Goal: Information Seeking & Learning: Check status

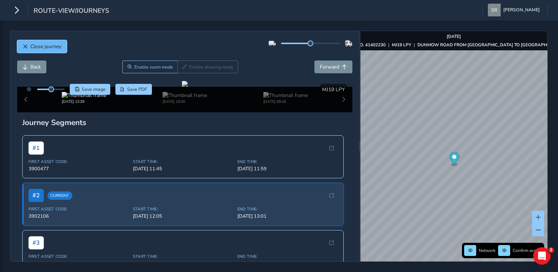
click at [35, 45] on span "Close journey" at bounding box center [45, 46] width 31 height 7
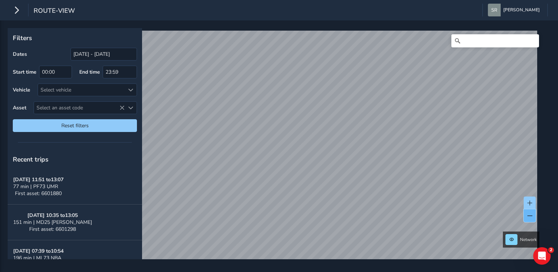
click at [524, 214] on button at bounding box center [530, 216] width 12 height 13
click at [468, 43] on input "Search" at bounding box center [495, 40] width 88 height 13
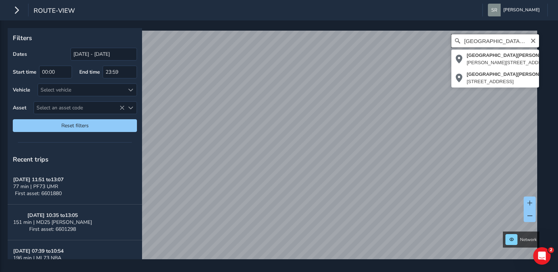
click at [505, 40] on input "[GEOGRAPHIC_DATA][PERSON_NAME]" at bounding box center [495, 40] width 88 height 13
click at [459, 37] on input "[GEOGRAPHIC_DATA][PERSON_NAME]" at bounding box center [495, 40] width 88 height 13
click at [518, 39] on input "[STREET_ADDRESS][PERSON_NAME]" at bounding box center [495, 40] width 88 height 13
type input "[STREET_ADDRESS][PERSON_NAME]"
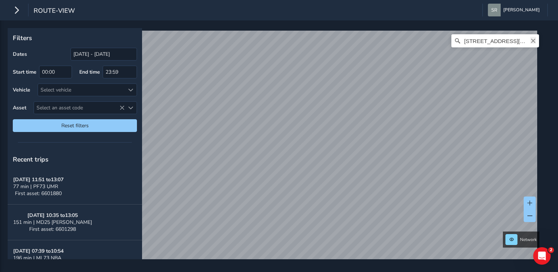
click at [531, 41] on icon "Clear" at bounding box center [533, 41] width 4 height 4
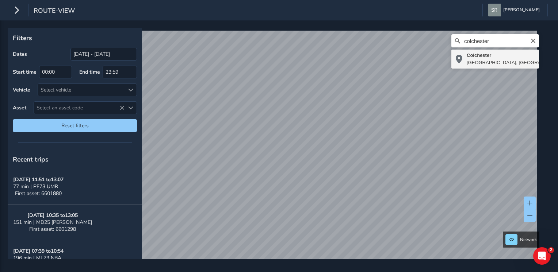
type input "[GEOGRAPHIC_DATA], [GEOGRAPHIC_DATA], [GEOGRAPHIC_DATA], [GEOGRAPHIC_DATA]"
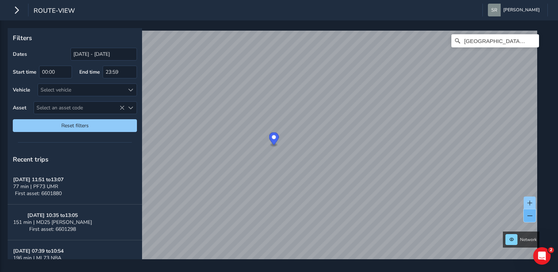
click at [530, 214] on span at bounding box center [529, 216] width 5 height 5
click at [531, 217] on span at bounding box center [529, 216] width 5 height 5
click at [530, 202] on span at bounding box center [529, 203] width 5 height 5
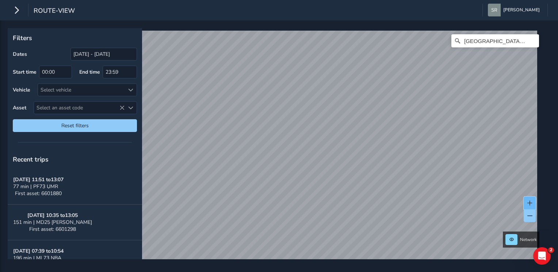
click at [530, 202] on span at bounding box center [529, 203] width 5 height 5
click at [529, 201] on span at bounding box center [529, 203] width 5 height 5
click at [531, 203] on span at bounding box center [529, 203] width 5 height 5
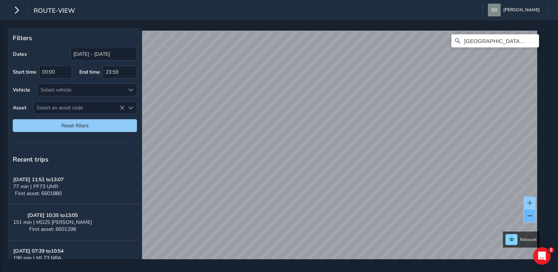
click at [526, 213] on button at bounding box center [530, 216] width 12 height 13
click at [530, 217] on span at bounding box center [529, 216] width 5 height 5
click at [530, 218] on span at bounding box center [529, 216] width 5 height 5
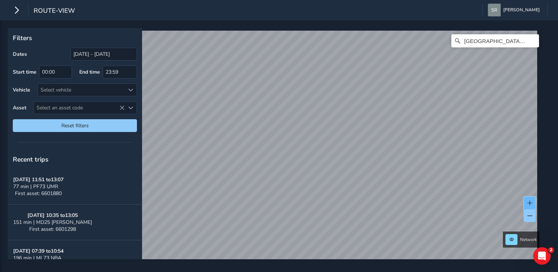
click at [529, 202] on span at bounding box center [529, 203] width 5 height 5
click at [531, 202] on span at bounding box center [529, 203] width 5 height 5
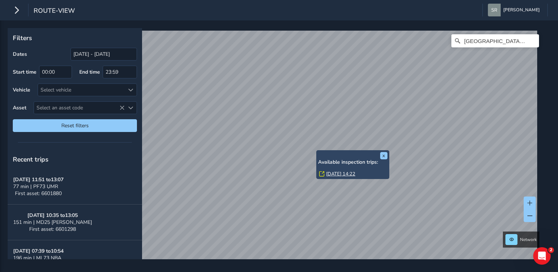
click at [332, 172] on link "[DATE] 14:22" at bounding box center [340, 174] width 29 height 7
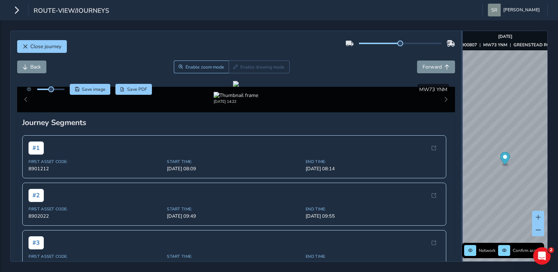
click at [467, 143] on div "Close journey Back Enable zoom mode Enable drawing mode Forward Click and Drag …" at bounding box center [278, 146] width 537 height 231
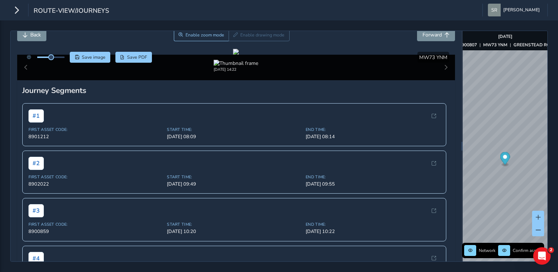
scroll to position [24, 0]
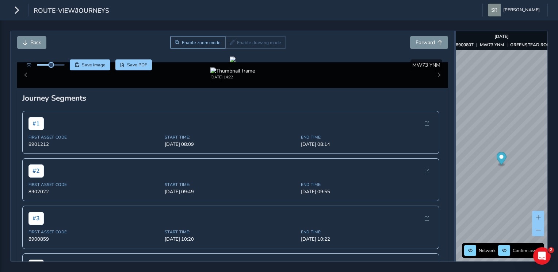
drag, startPoint x: 462, startPoint y: 134, endPoint x: 455, endPoint y: 135, distance: 7.2
click at [455, 135] on div at bounding box center [454, 146] width 1 height 231
click at [422, 39] on span "Forward" at bounding box center [424, 42] width 19 height 7
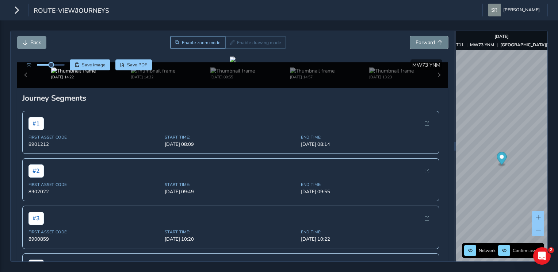
click at [422, 39] on span "Forward" at bounding box center [424, 42] width 19 height 7
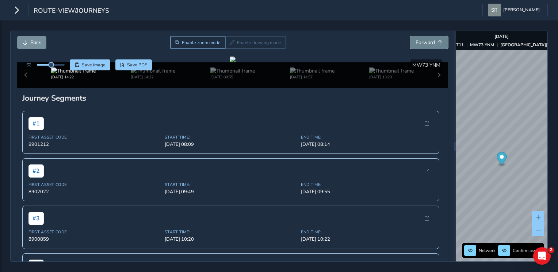
click at [422, 39] on span "Forward" at bounding box center [424, 42] width 19 height 7
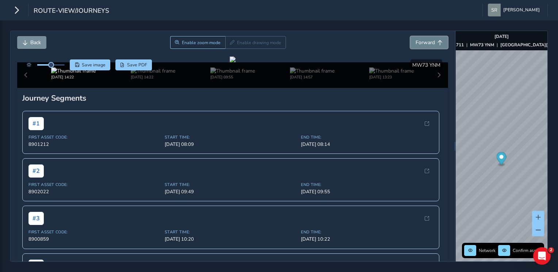
click at [422, 39] on span "Forward" at bounding box center [424, 42] width 19 height 7
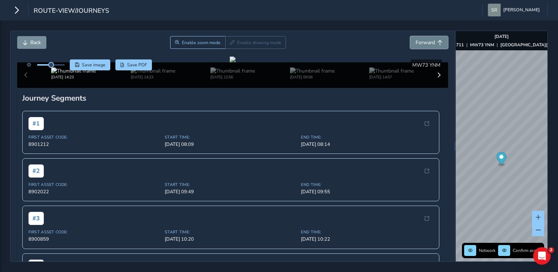
click at [422, 39] on span "Forward" at bounding box center [424, 42] width 19 height 7
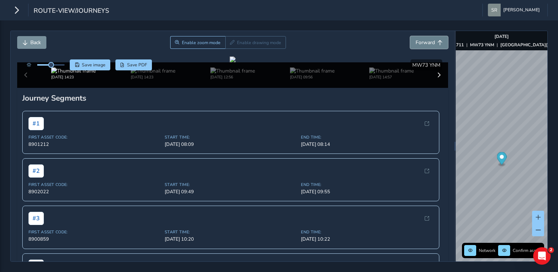
click at [422, 39] on span "Forward" at bounding box center [424, 42] width 19 height 7
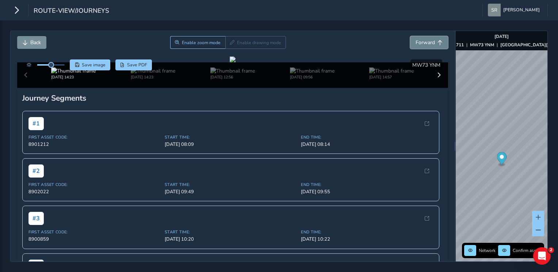
click at [422, 39] on span "Forward" at bounding box center [424, 42] width 19 height 7
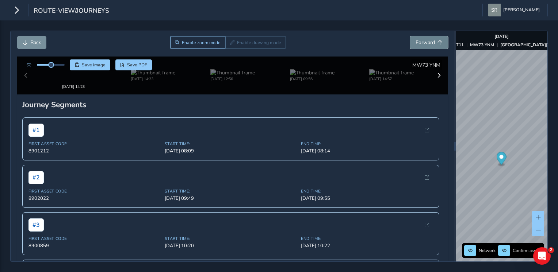
click at [422, 39] on span "Forward" at bounding box center [424, 42] width 19 height 7
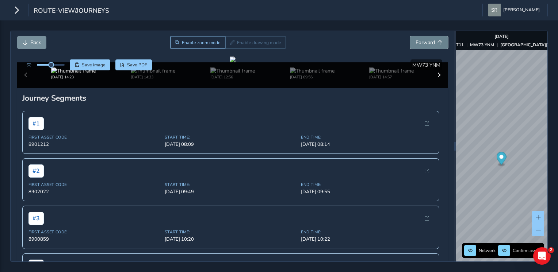
click at [422, 39] on span "Forward" at bounding box center [424, 42] width 19 height 7
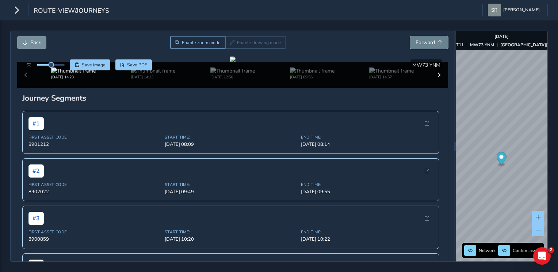
click at [422, 39] on span "Forward" at bounding box center [424, 42] width 19 height 7
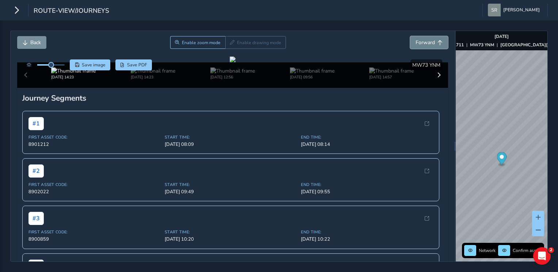
click at [422, 39] on span "Forward" at bounding box center [424, 42] width 19 height 7
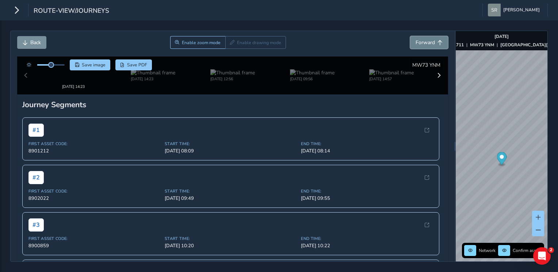
click at [422, 39] on span "Forward" at bounding box center [424, 42] width 19 height 7
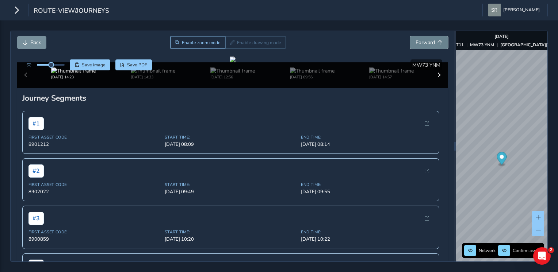
click at [422, 39] on span "Forward" at bounding box center [424, 42] width 19 height 7
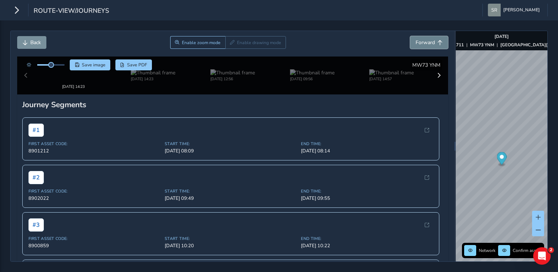
click at [422, 39] on span "Forward" at bounding box center [424, 42] width 19 height 7
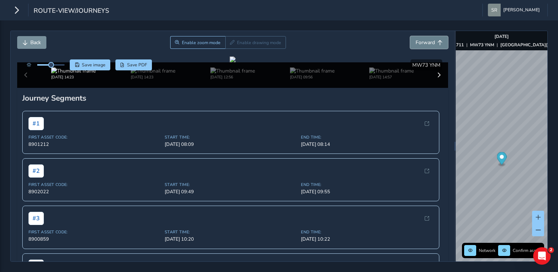
click at [422, 39] on span "Forward" at bounding box center [424, 42] width 19 height 7
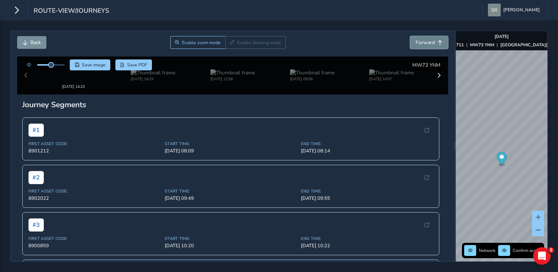
click at [422, 39] on span "Forward" at bounding box center [424, 42] width 19 height 7
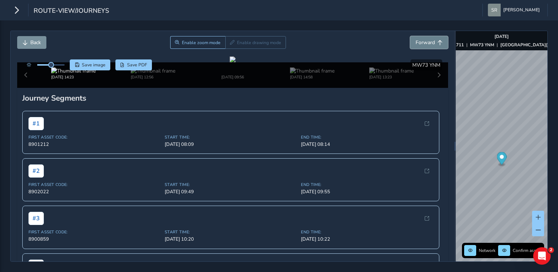
click at [422, 39] on span "Forward" at bounding box center [424, 42] width 19 height 7
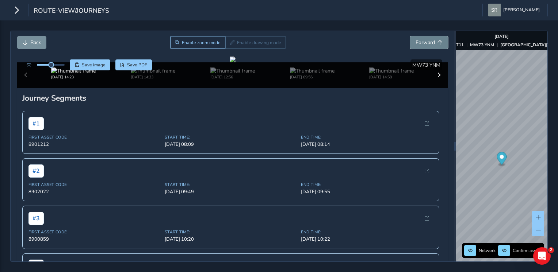
click at [422, 39] on span "Forward" at bounding box center [424, 42] width 19 height 7
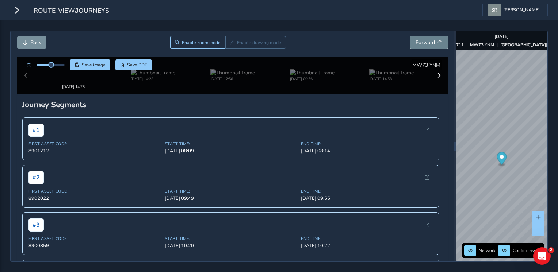
click at [422, 39] on span "Forward" at bounding box center [424, 42] width 19 height 7
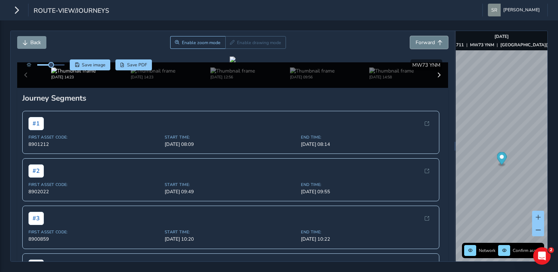
click at [422, 39] on span "Forward" at bounding box center [424, 42] width 19 height 7
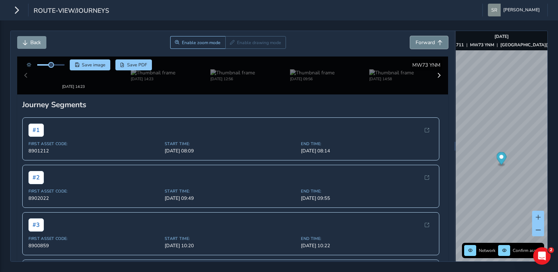
click at [422, 39] on span "Forward" at bounding box center [424, 42] width 19 height 7
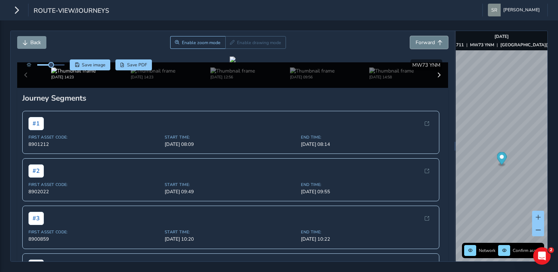
click at [422, 39] on span "Forward" at bounding box center [424, 42] width 19 height 7
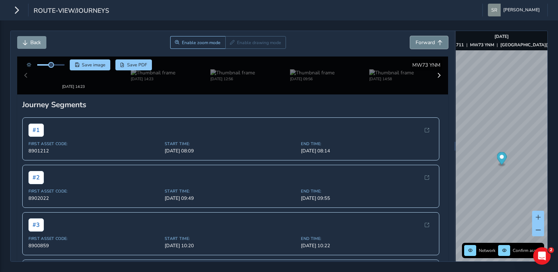
click at [422, 39] on span "Forward" at bounding box center [424, 42] width 19 height 7
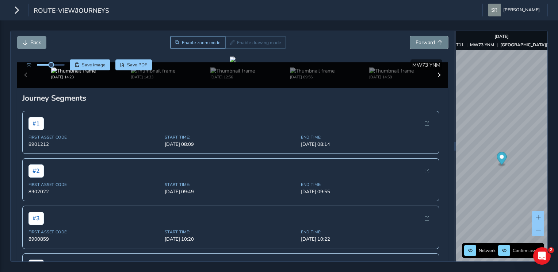
click at [422, 39] on span "Forward" at bounding box center [424, 42] width 19 height 7
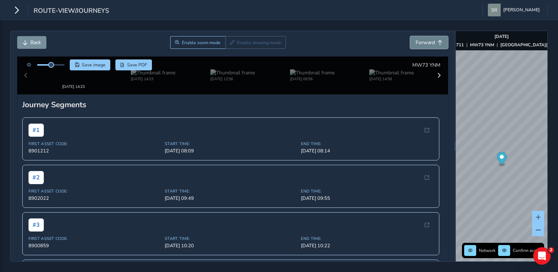
click at [422, 39] on span "Forward" at bounding box center [424, 42] width 19 height 7
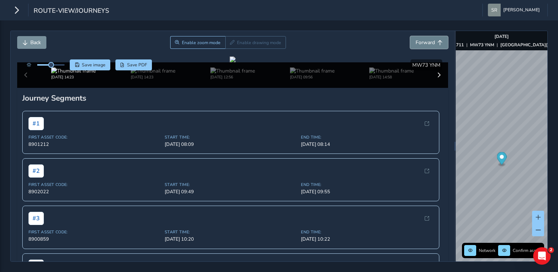
click at [422, 39] on span "Forward" at bounding box center [424, 42] width 19 height 7
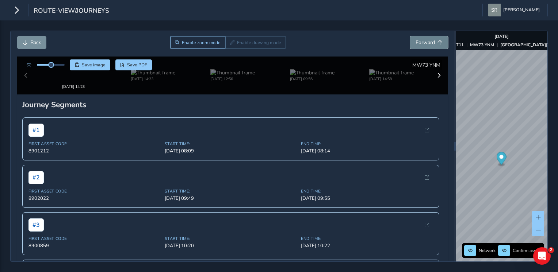
click at [422, 39] on span "Forward" at bounding box center [424, 42] width 19 height 7
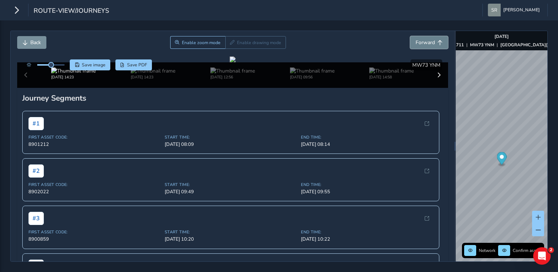
click at [422, 39] on span "Forward" at bounding box center [424, 42] width 19 height 7
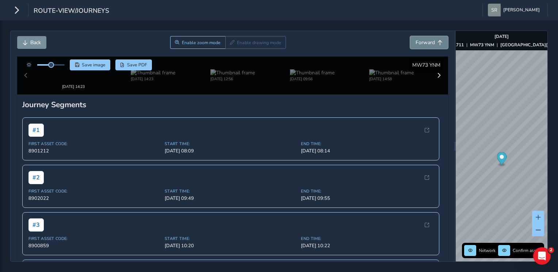
click at [422, 39] on span "Forward" at bounding box center [424, 42] width 19 height 7
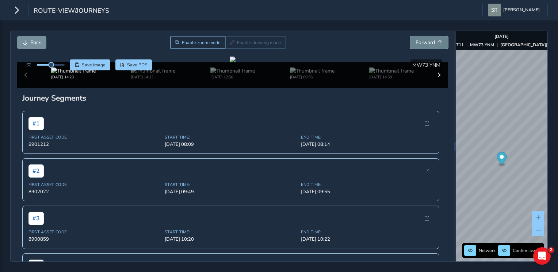
click at [422, 39] on span "Forward" at bounding box center [424, 42] width 19 height 7
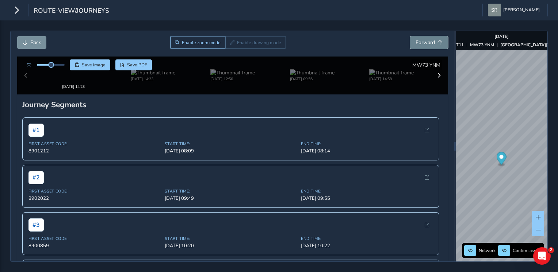
click at [422, 39] on span "Forward" at bounding box center [424, 42] width 19 height 7
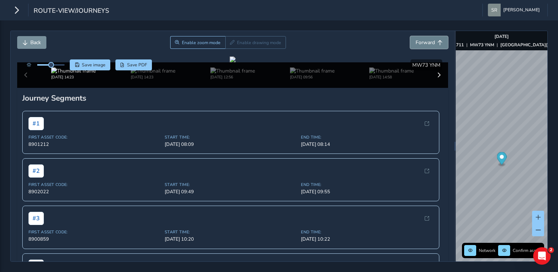
click at [422, 39] on span "Forward" at bounding box center [424, 42] width 19 height 7
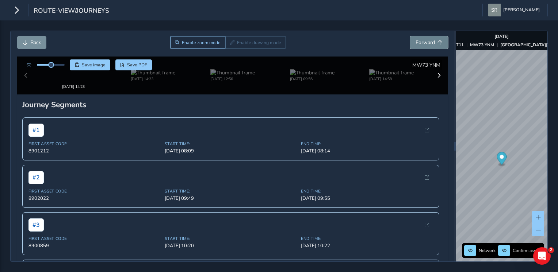
click at [422, 39] on span "Forward" at bounding box center [424, 42] width 19 height 7
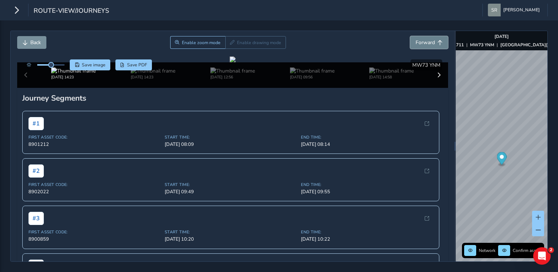
click at [422, 39] on span "Forward" at bounding box center [424, 42] width 19 height 7
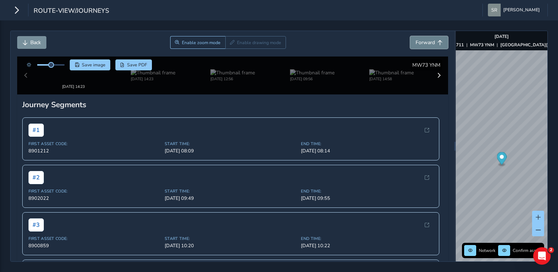
click at [422, 39] on span "Forward" at bounding box center [424, 42] width 19 height 7
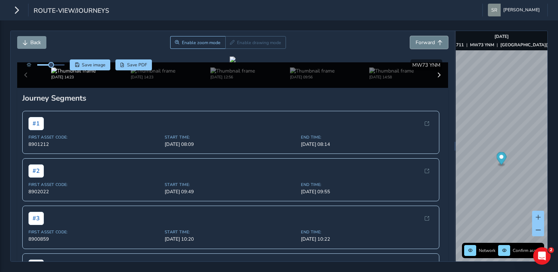
click at [422, 39] on span "Forward" at bounding box center [424, 42] width 19 height 7
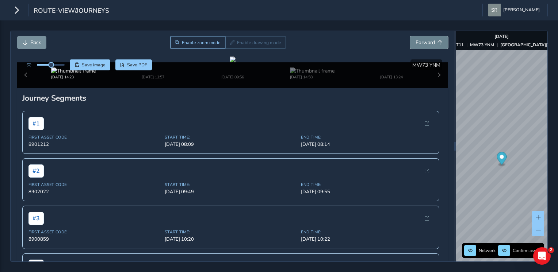
click at [419, 45] on span "Forward" at bounding box center [424, 42] width 19 height 7
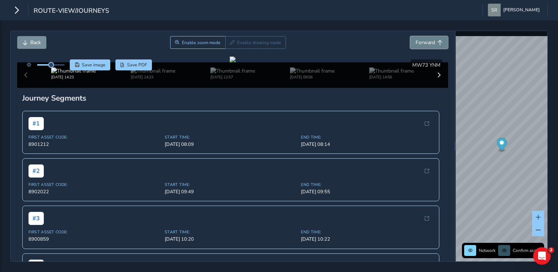
click at [419, 45] on span "Forward" at bounding box center [424, 42] width 19 height 7
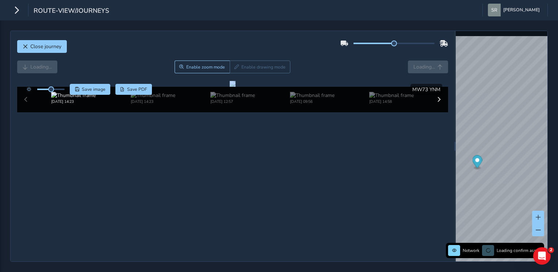
click at [419, 61] on div "Loading... Enable zoom mode Enable drawing mode Loading..." at bounding box center [232, 67] width 431 height 13
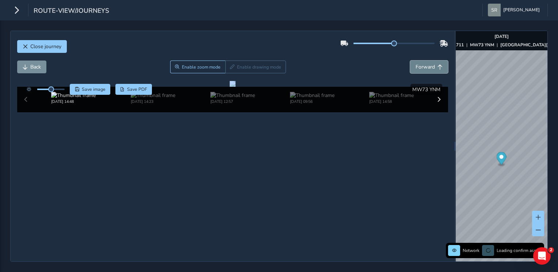
click at [419, 64] on span "Forward" at bounding box center [424, 67] width 19 height 7
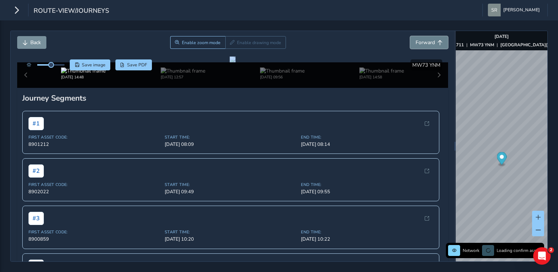
click at [419, 45] on span "Forward" at bounding box center [424, 42] width 19 height 7
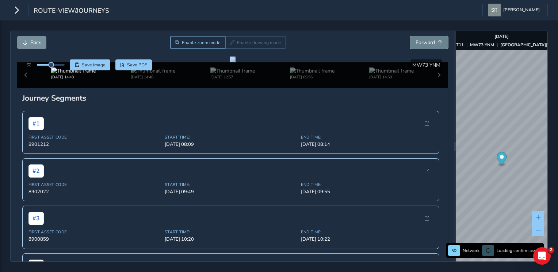
click at [419, 45] on span "Forward" at bounding box center [424, 42] width 19 height 7
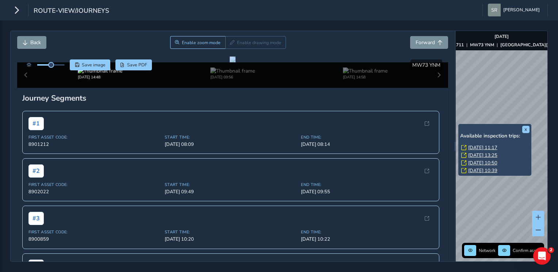
click at [470, 147] on link "[DATE] 11:17" at bounding box center [482, 148] width 29 height 7
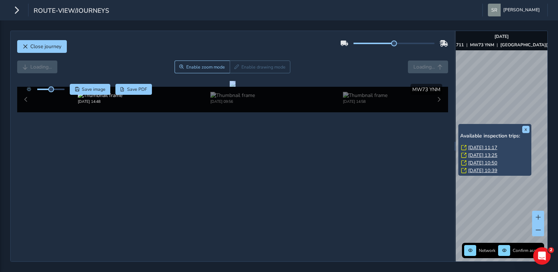
click at [470, 147] on link "[DATE] 11:17" at bounding box center [482, 148] width 29 height 7
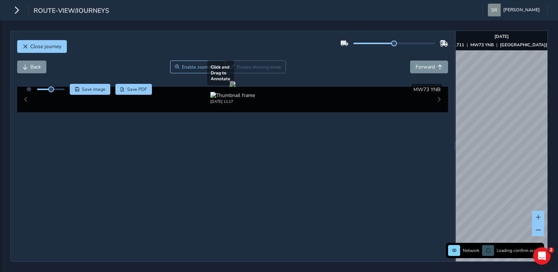
click at [235, 87] on div at bounding box center [233, 84] width 6 height 6
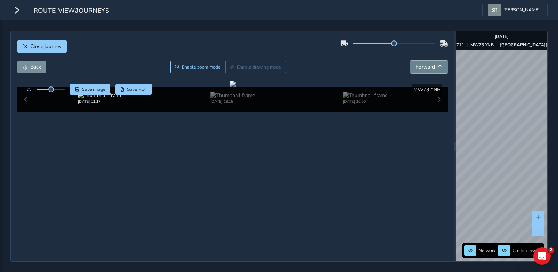
click at [418, 64] on span "Forward" at bounding box center [424, 67] width 19 height 7
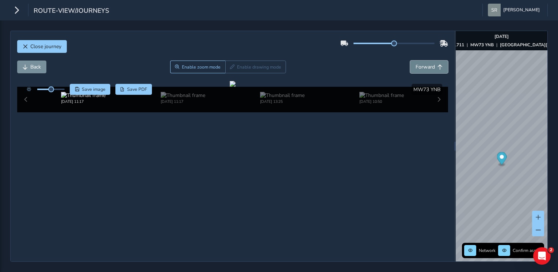
click at [418, 64] on span "Forward" at bounding box center [424, 67] width 19 height 7
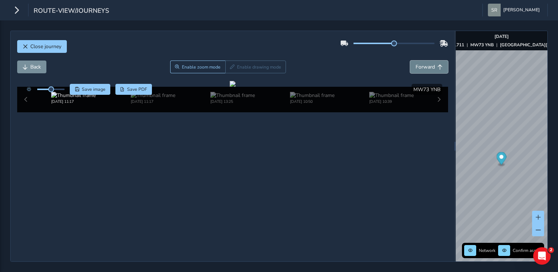
click at [418, 64] on span "Forward" at bounding box center [424, 67] width 19 height 7
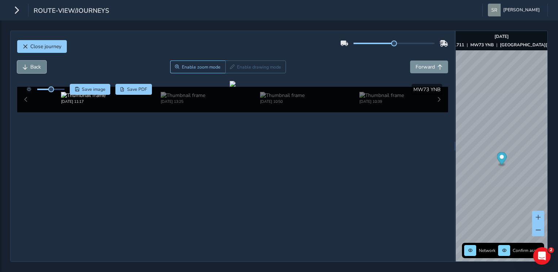
click at [32, 64] on span "Back" at bounding box center [35, 67] width 11 height 7
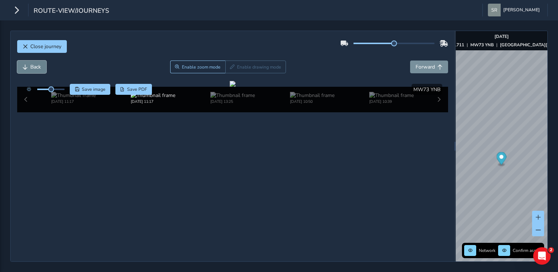
click at [32, 64] on span "Back" at bounding box center [35, 67] width 11 height 7
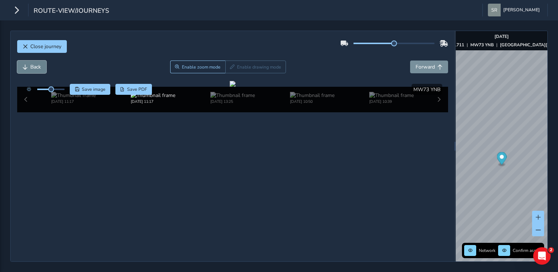
click at [32, 64] on span "Back" at bounding box center [35, 67] width 11 height 7
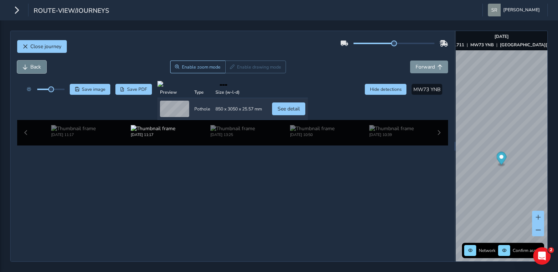
click at [32, 64] on span "Back" at bounding box center [35, 67] width 11 height 7
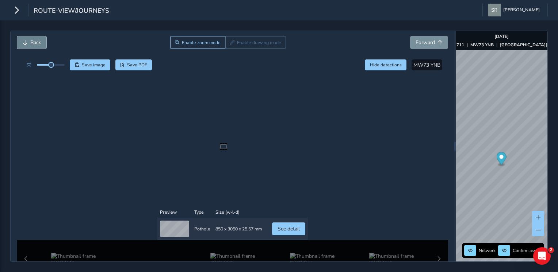
click at [32, 64] on span "Back" at bounding box center [35, 67] width 11 height 7
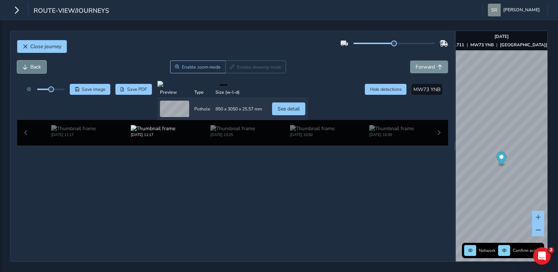
click at [32, 64] on span "Back" at bounding box center [35, 67] width 11 height 7
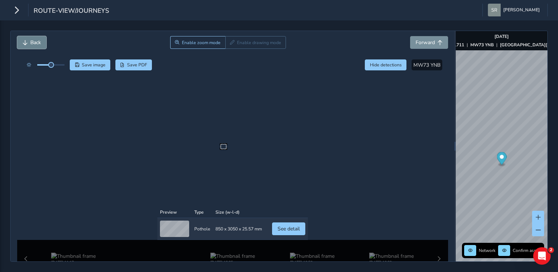
click at [32, 64] on span "Back" at bounding box center [35, 67] width 11 height 7
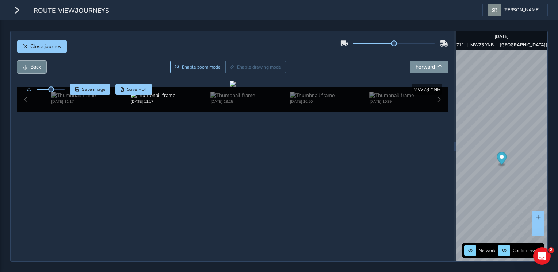
click at [32, 64] on span "Back" at bounding box center [35, 67] width 11 height 7
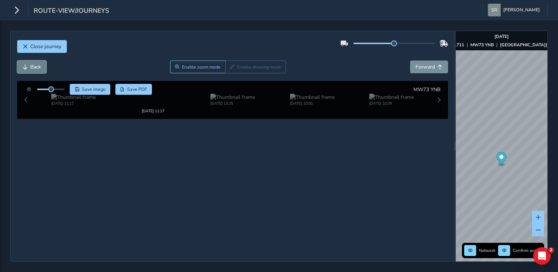
click at [32, 64] on span "Back" at bounding box center [35, 67] width 11 height 7
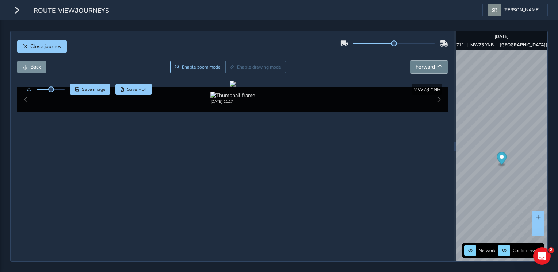
click at [419, 64] on span "Forward" at bounding box center [424, 67] width 19 height 7
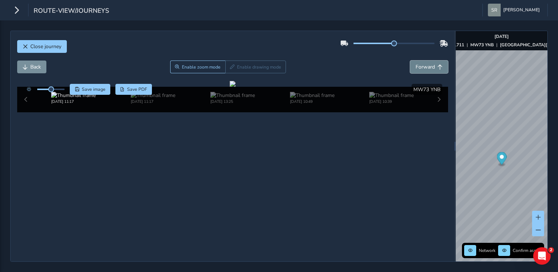
click at [419, 64] on span "Forward" at bounding box center [424, 67] width 19 height 7
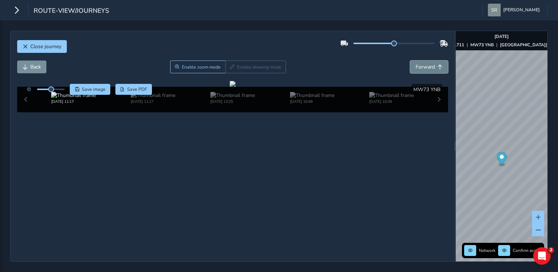
click at [419, 64] on span "Forward" at bounding box center [424, 67] width 19 height 7
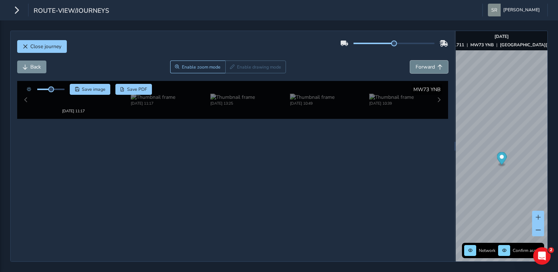
click at [419, 64] on span "Forward" at bounding box center [424, 67] width 19 height 7
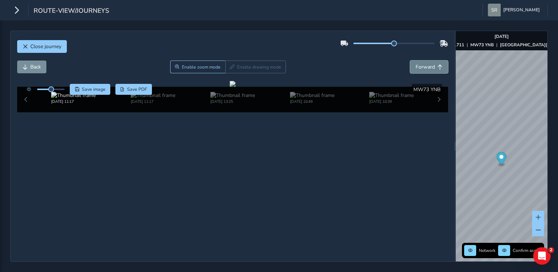
click at [419, 64] on span "Forward" at bounding box center [424, 67] width 19 height 7
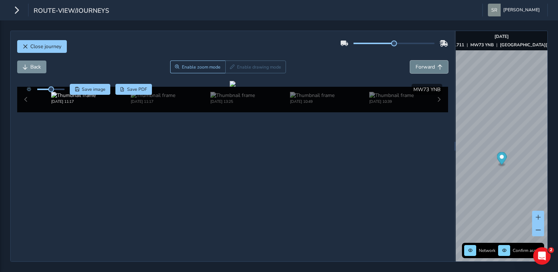
click at [419, 64] on span "Forward" at bounding box center [424, 67] width 19 height 7
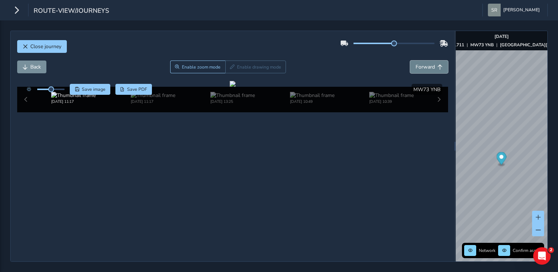
click at [419, 64] on span "Forward" at bounding box center [424, 67] width 19 height 7
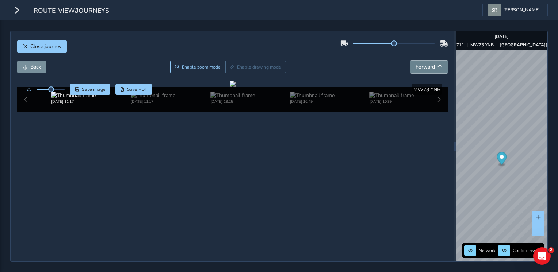
click at [419, 64] on span "Forward" at bounding box center [424, 67] width 19 height 7
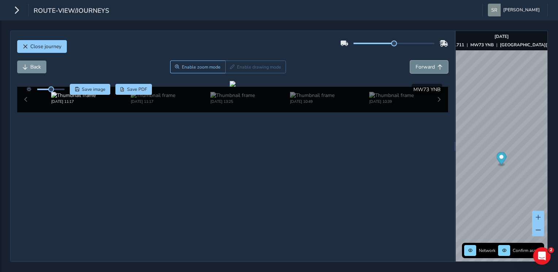
click at [419, 64] on span "Forward" at bounding box center [424, 67] width 19 height 7
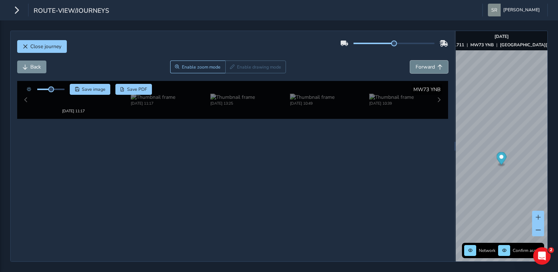
click at [419, 64] on span "Forward" at bounding box center [424, 67] width 19 height 7
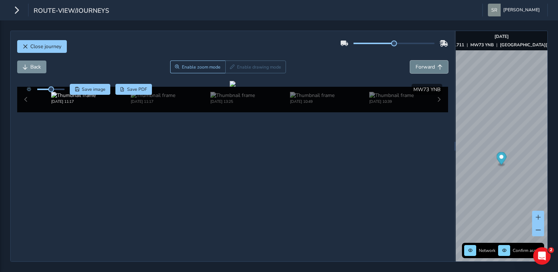
click at [419, 64] on span "Forward" at bounding box center [424, 67] width 19 height 7
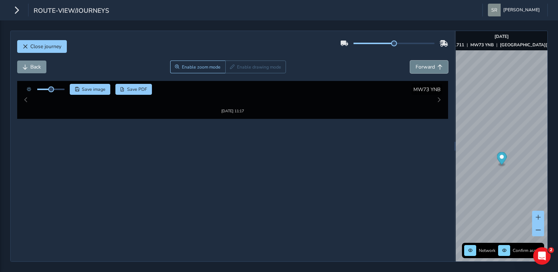
click at [419, 64] on span "Forward" at bounding box center [424, 67] width 19 height 7
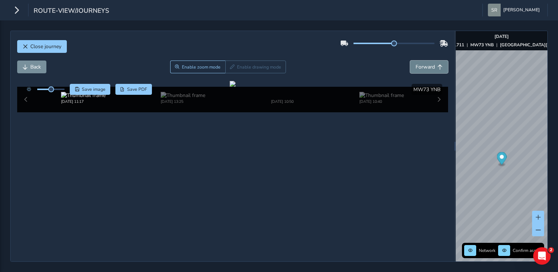
click at [419, 64] on span "Forward" at bounding box center [424, 67] width 19 height 7
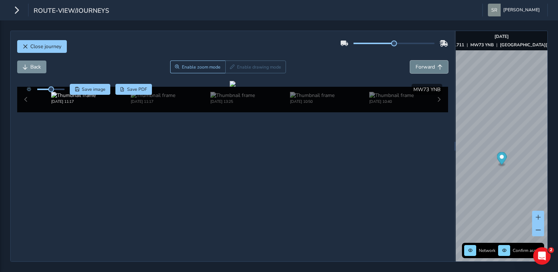
click at [419, 64] on span "Forward" at bounding box center [424, 67] width 19 height 7
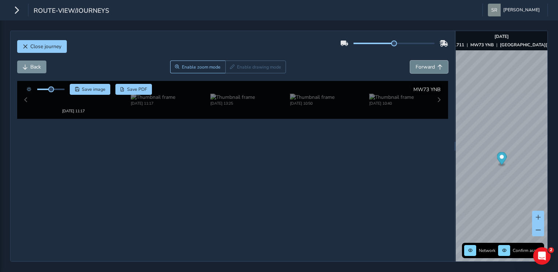
click at [419, 64] on span "Forward" at bounding box center [424, 67] width 19 height 7
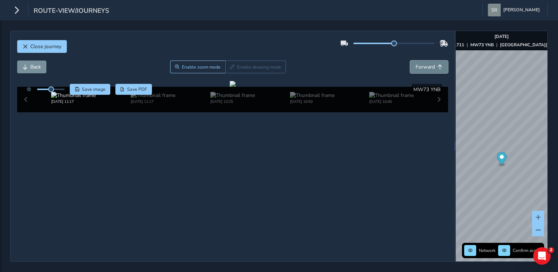
click at [419, 64] on span "Forward" at bounding box center [424, 67] width 19 height 7
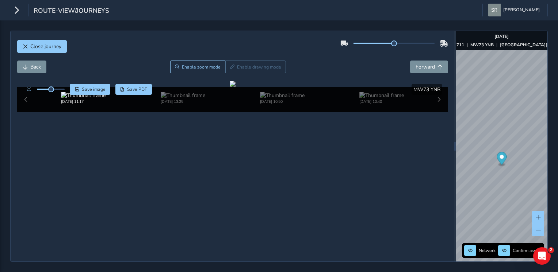
click at [315, 271] on div "Close journey Back Enable zoom mode Enable drawing mode Forward Click and Drag …" at bounding box center [279, 146] width 558 height 252
click at [26, 65] on span "Back" at bounding box center [25, 67] width 5 height 5
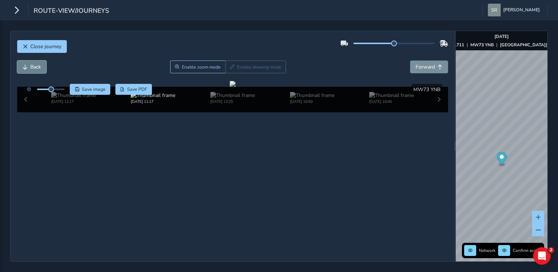
click at [26, 65] on span "Back" at bounding box center [25, 67] width 5 height 5
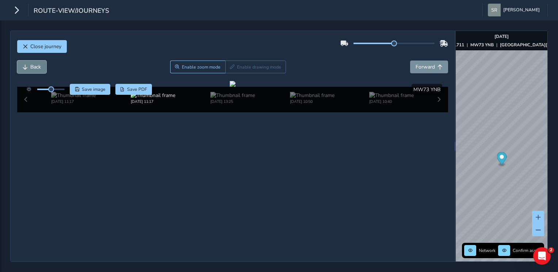
click at [26, 65] on span "Back" at bounding box center [25, 67] width 5 height 5
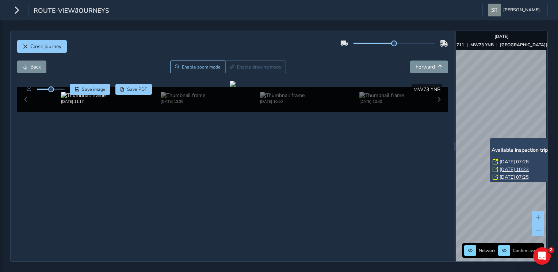
click at [513, 161] on link "[DATE] 07:28" at bounding box center [513, 162] width 29 height 7
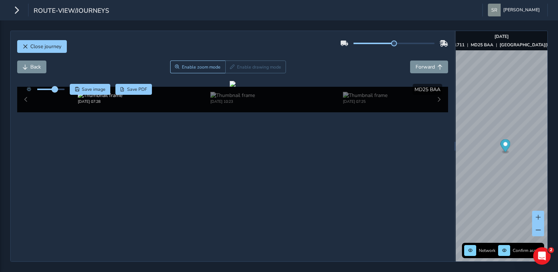
drag, startPoint x: 53, startPoint y: 64, endPoint x: 57, endPoint y: 63, distance: 4.1
click at [57, 87] on span at bounding box center [55, 90] width 6 height 6
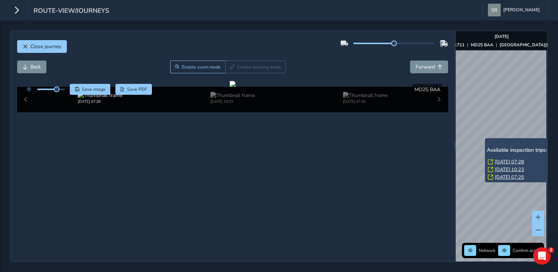
click at [498, 169] on link "[DATE] 10:23" at bounding box center [509, 169] width 29 height 7
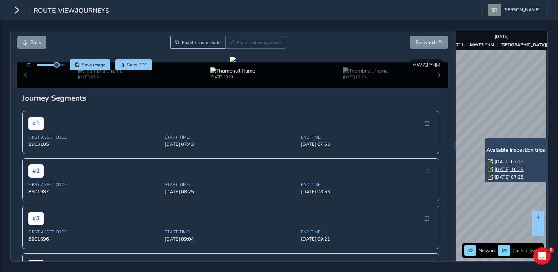
click at [497, 177] on link "[DATE] 07:25" at bounding box center [508, 177] width 29 height 7
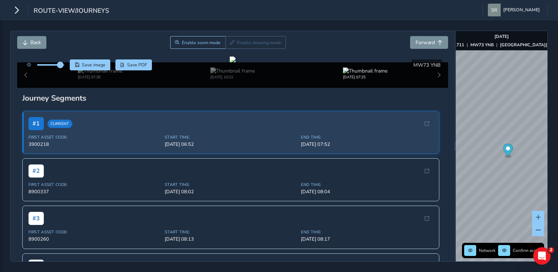
drag, startPoint x: 56, startPoint y: 63, endPoint x: 61, endPoint y: 66, distance: 5.5
click at [61, 66] on span at bounding box center [60, 65] width 6 height 6
click at [23, 37] on button "Back" at bounding box center [31, 42] width 29 height 13
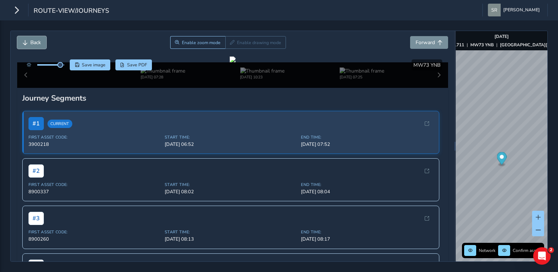
click at [23, 37] on button "Back" at bounding box center [31, 42] width 29 height 13
click at [31, 45] on span "Back" at bounding box center [35, 42] width 11 height 7
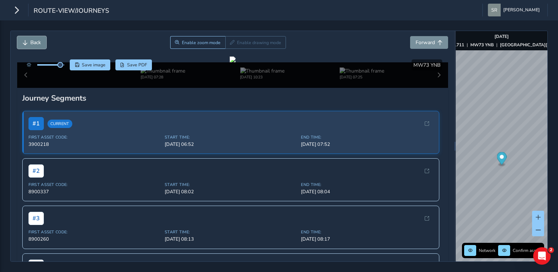
click at [31, 45] on span "Back" at bounding box center [35, 42] width 11 height 7
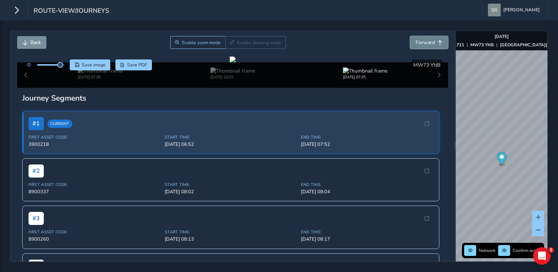
click at [425, 45] on span "Forward" at bounding box center [424, 42] width 19 height 7
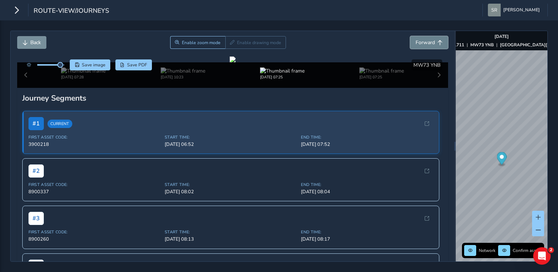
click at [425, 45] on span "Forward" at bounding box center [424, 42] width 19 height 7
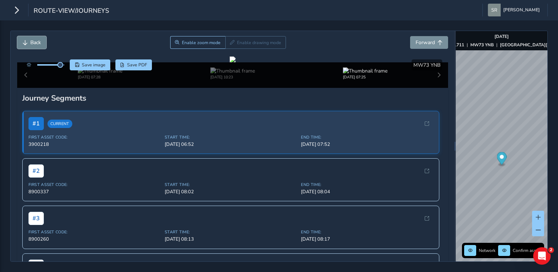
click at [28, 47] on button "Back" at bounding box center [31, 42] width 29 height 13
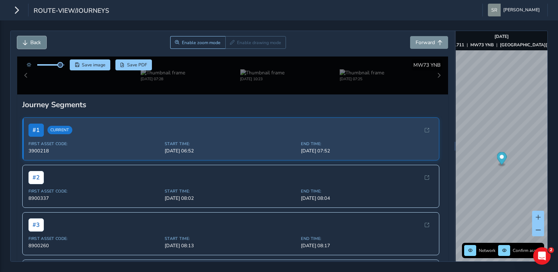
click at [28, 47] on button "Back" at bounding box center [31, 42] width 29 height 13
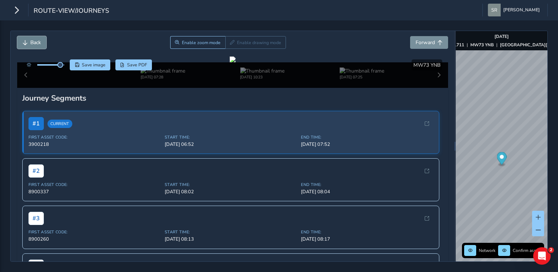
click at [28, 47] on button "Back" at bounding box center [31, 42] width 29 height 13
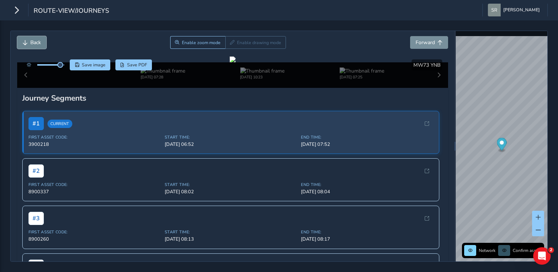
click at [28, 47] on button "Back" at bounding box center [31, 42] width 29 height 13
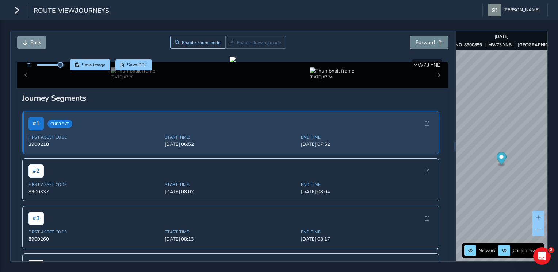
click at [421, 44] on span "Forward" at bounding box center [424, 42] width 19 height 7
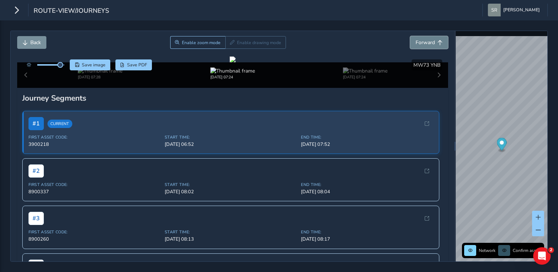
click at [421, 44] on span "Forward" at bounding box center [424, 42] width 19 height 7
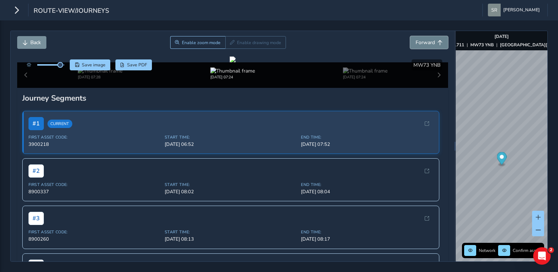
click at [421, 44] on span "Forward" at bounding box center [424, 42] width 19 height 7
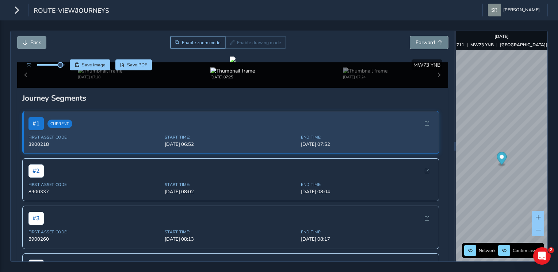
click at [421, 44] on span "Forward" at bounding box center [424, 42] width 19 height 7
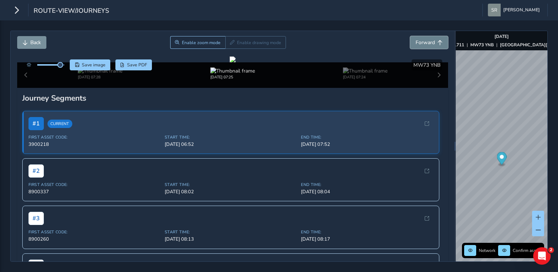
click at [421, 44] on span "Forward" at bounding box center [424, 42] width 19 height 7
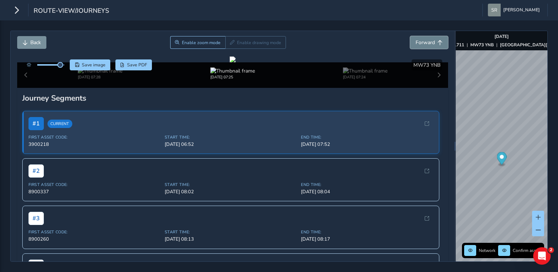
click at [421, 44] on span "Forward" at bounding box center [424, 42] width 19 height 7
click at [31, 43] on span "Back" at bounding box center [35, 42] width 11 height 7
click at [429, 43] on button "Forward" at bounding box center [429, 42] width 38 height 13
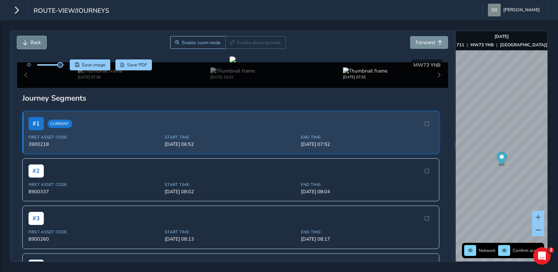
click at [25, 45] on button "Back" at bounding box center [31, 42] width 29 height 13
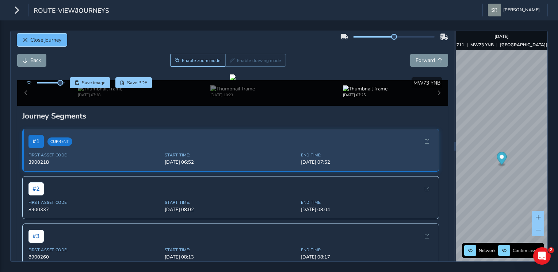
click at [33, 43] on span "Close journey" at bounding box center [45, 40] width 31 height 7
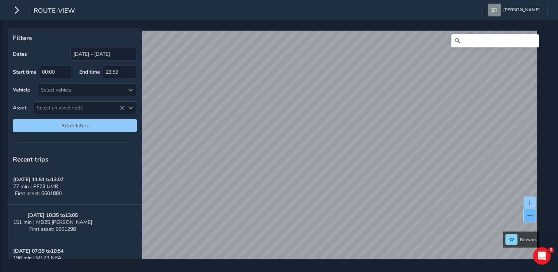
click at [526, 215] on button at bounding box center [530, 216] width 12 height 13
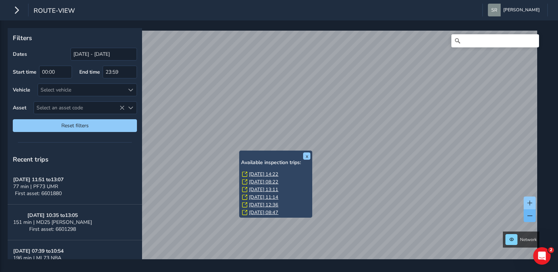
click at [240, 152] on div "x Available inspection trips: [DATE] 14:22 [DATE] 08:22 [DATE] 13:11 [DATE] 11:…" at bounding box center [275, 184] width 73 height 67
click at [253, 174] on link "[DATE] 14:22" at bounding box center [263, 174] width 29 height 7
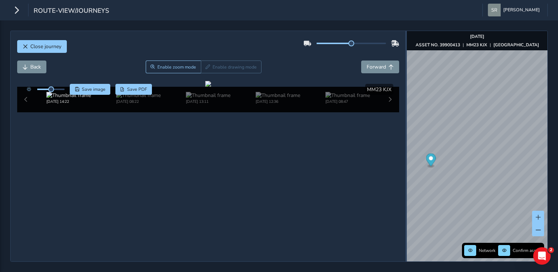
click at [406, 146] on div at bounding box center [405, 146] width 1 height 9
click at [376, 64] on span "Forward" at bounding box center [376, 67] width 19 height 7
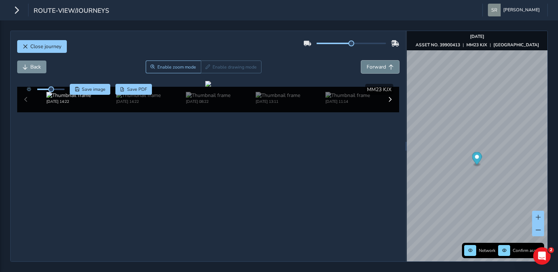
click at [376, 64] on span "Forward" at bounding box center [376, 67] width 19 height 7
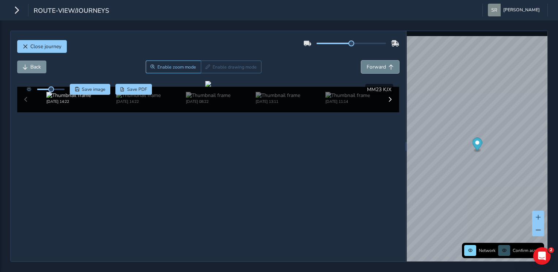
click at [376, 64] on span "Forward" at bounding box center [376, 67] width 19 height 7
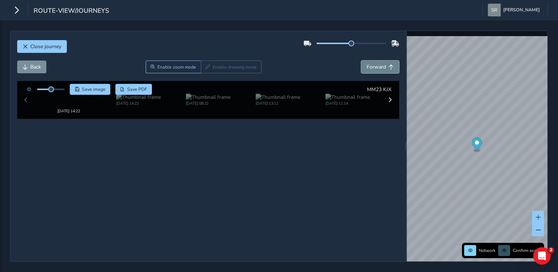
click at [376, 64] on span "Forward" at bounding box center [376, 67] width 19 height 7
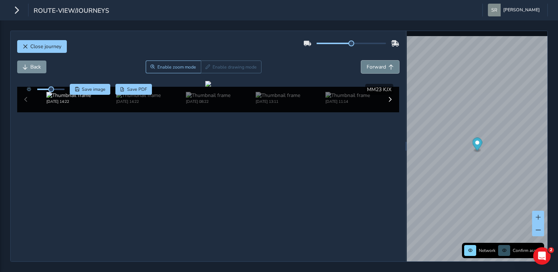
click at [376, 64] on span "Forward" at bounding box center [376, 67] width 19 height 7
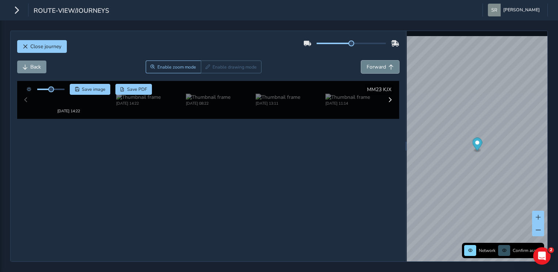
click at [376, 64] on span "Forward" at bounding box center [376, 67] width 19 height 7
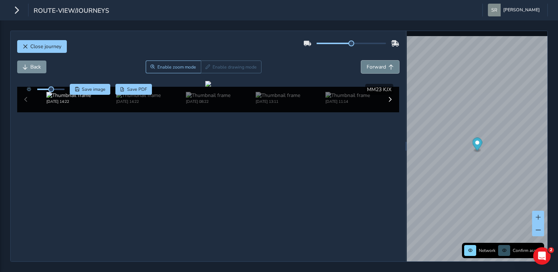
click at [376, 64] on span "Forward" at bounding box center [376, 67] width 19 height 7
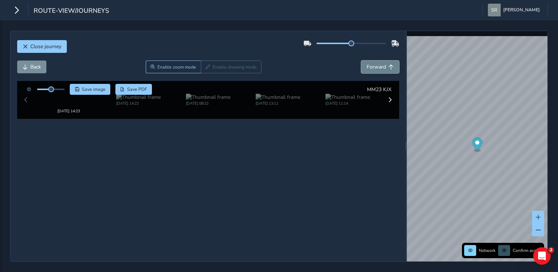
click at [376, 64] on span "Forward" at bounding box center [376, 67] width 19 height 7
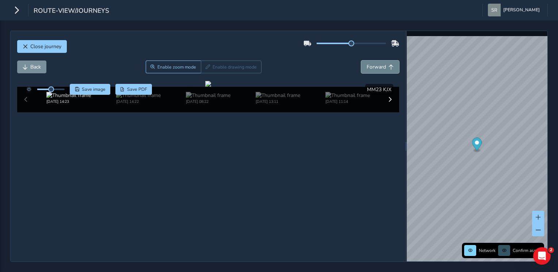
click at [376, 64] on span "Forward" at bounding box center [376, 67] width 19 height 7
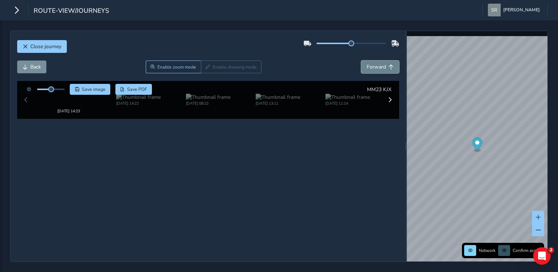
click at [376, 64] on span "Forward" at bounding box center [376, 67] width 19 height 7
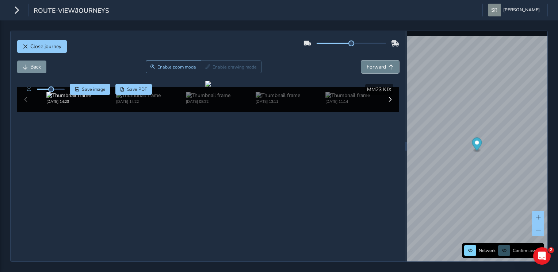
click at [376, 64] on span "Forward" at bounding box center [376, 67] width 19 height 7
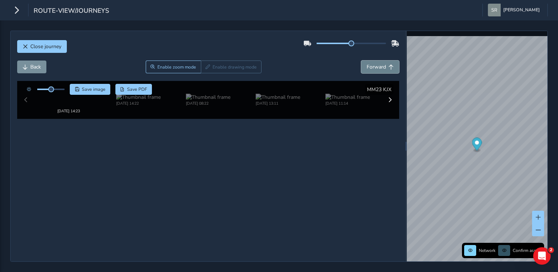
click at [376, 64] on span "Forward" at bounding box center [376, 67] width 19 height 7
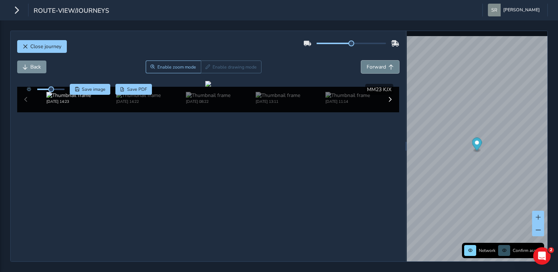
click at [376, 64] on span "Forward" at bounding box center [376, 67] width 19 height 7
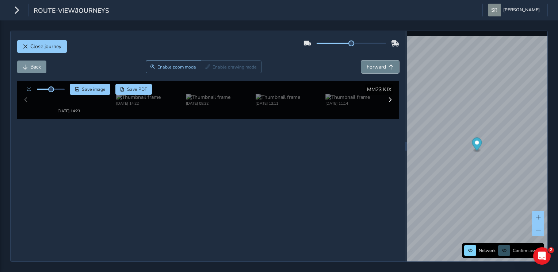
click at [376, 64] on span "Forward" at bounding box center [376, 67] width 19 height 7
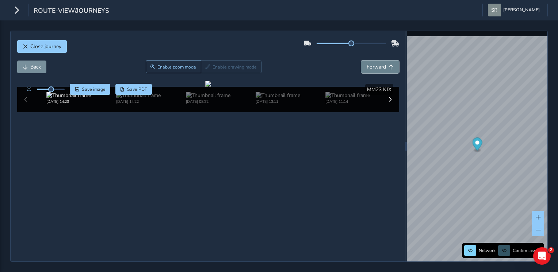
click at [376, 64] on span "Forward" at bounding box center [376, 67] width 19 height 7
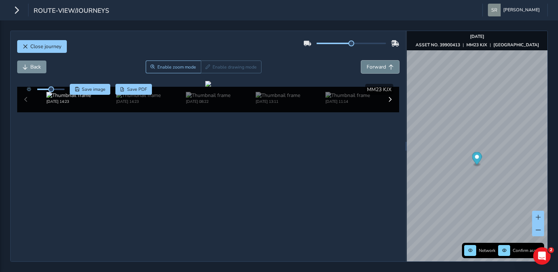
click at [376, 64] on span "Forward" at bounding box center [376, 67] width 19 height 7
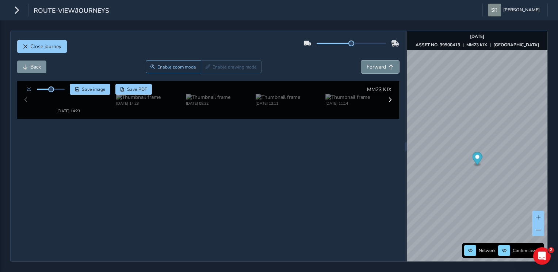
click at [376, 64] on span "Forward" at bounding box center [376, 67] width 19 height 7
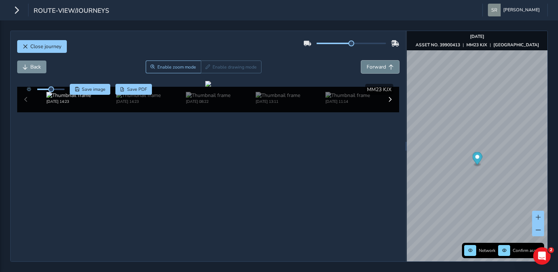
click at [376, 64] on span "Forward" at bounding box center [376, 67] width 19 height 7
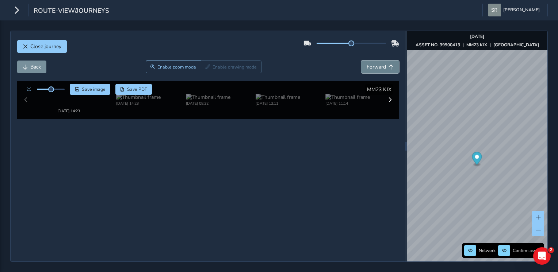
click at [376, 64] on span "Forward" at bounding box center [376, 67] width 19 height 7
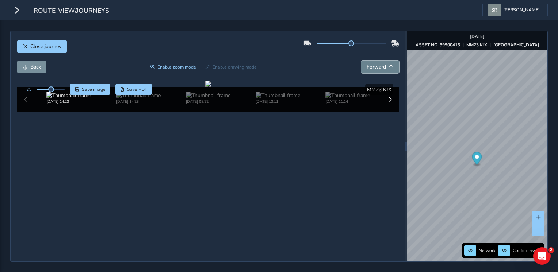
click at [376, 64] on span "Forward" at bounding box center [376, 67] width 19 height 7
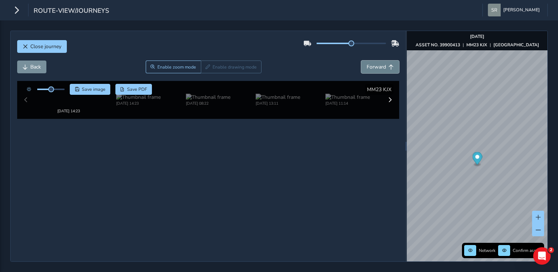
click at [376, 64] on span "Forward" at bounding box center [376, 67] width 19 height 7
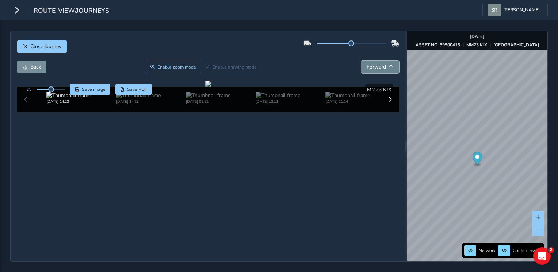
click at [376, 64] on span "Forward" at bounding box center [376, 67] width 19 height 7
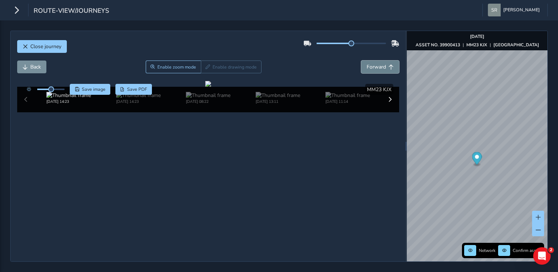
click at [376, 64] on span "Forward" at bounding box center [376, 67] width 19 height 7
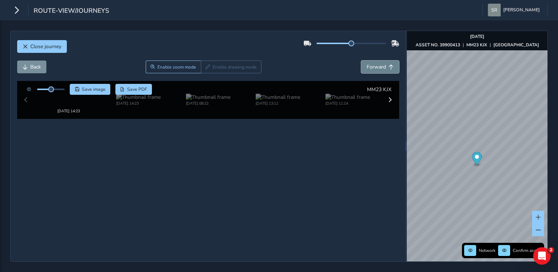
click at [376, 64] on span "Forward" at bounding box center [376, 67] width 19 height 7
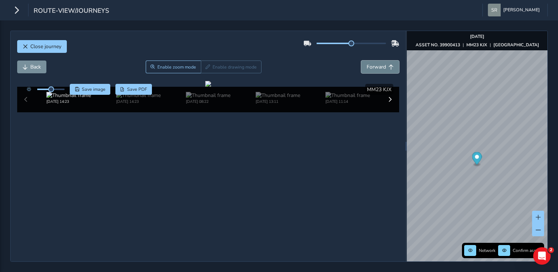
click at [376, 64] on span "Forward" at bounding box center [376, 67] width 19 height 7
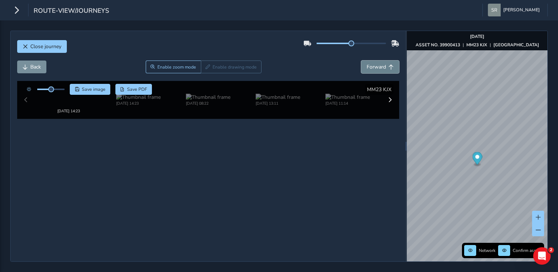
click at [376, 64] on span "Forward" at bounding box center [376, 67] width 19 height 7
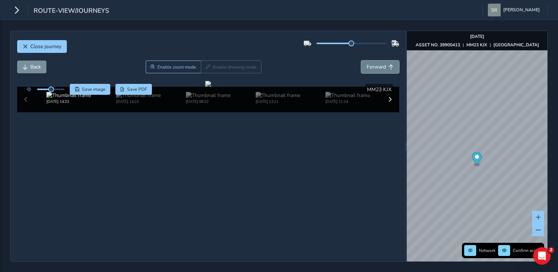
click at [376, 64] on span "Forward" at bounding box center [376, 67] width 19 height 7
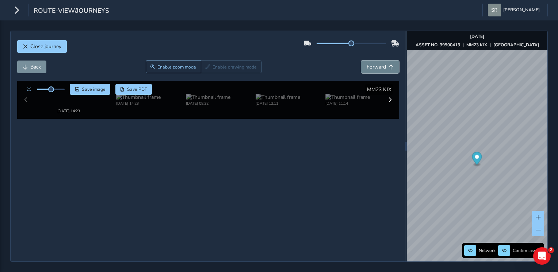
click at [376, 64] on span "Forward" at bounding box center [376, 67] width 19 height 7
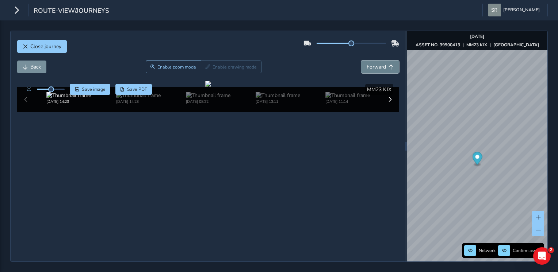
click at [376, 64] on span "Forward" at bounding box center [376, 67] width 19 height 7
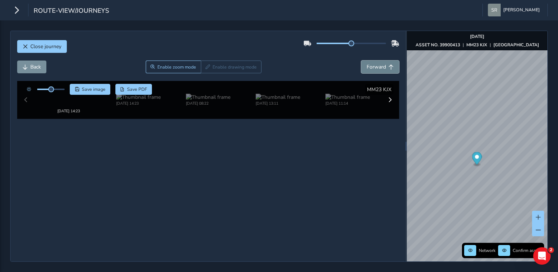
click at [376, 64] on span "Forward" at bounding box center [376, 67] width 19 height 7
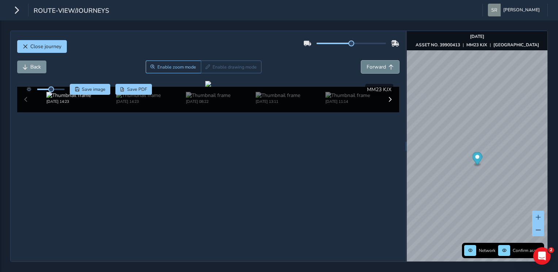
click at [376, 64] on span "Forward" at bounding box center [376, 67] width 19 height 7
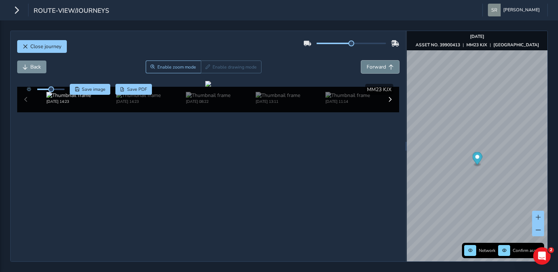
click at [376, 64] on span "Forward" at bounding box center [376, 67] width 19 height 7
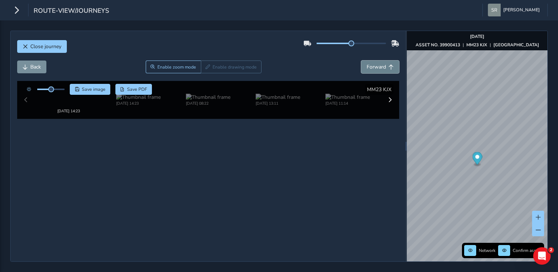
click at [376, 64] on span "Forward" at bounding box center [376, 67] width 19 height 7
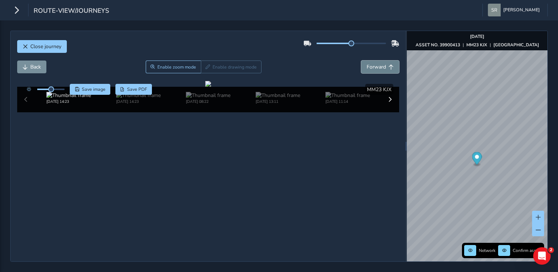
click at [376, 64] on span "Forward" at bounding box center [376, 67] width 19 height 7
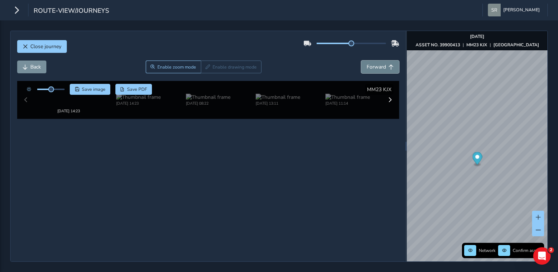
click at [376, 64] on span "Forward" at bounding box center [376, 67] width 19 height 7
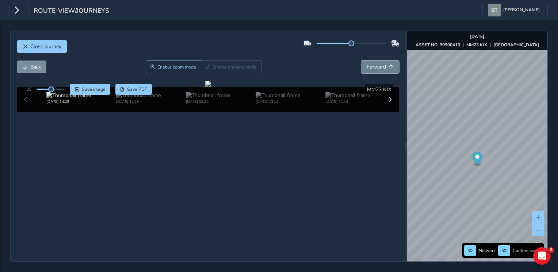
click at [376, 64] on span "Forward" at bounding box center [376, 67] width 19 height 7
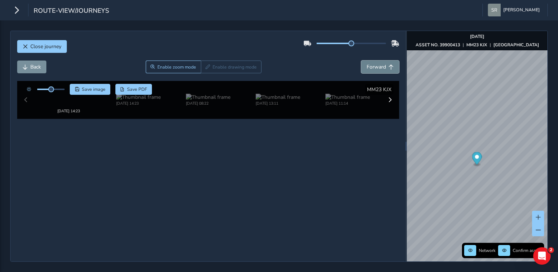
click at [376, 64] on span "Forward" at bounding box center [376, 67] width 19 height 7
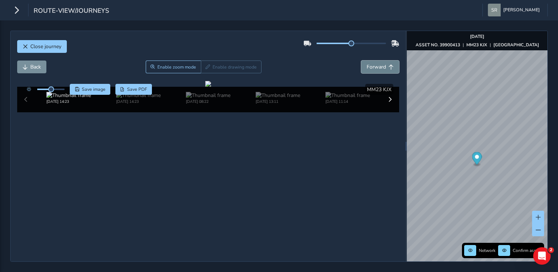
click at [376, 64] on span "Forward" at bounding box center [376, 67] width 19 height 7
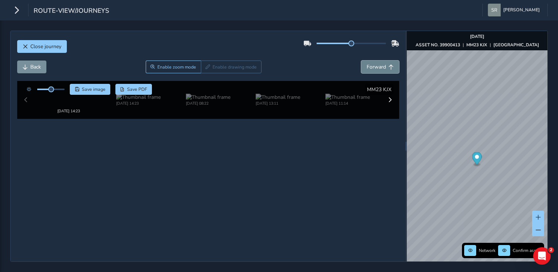
click at [376, 64] on span "Forward" at bounding box center [376, 67] width 19 height 7
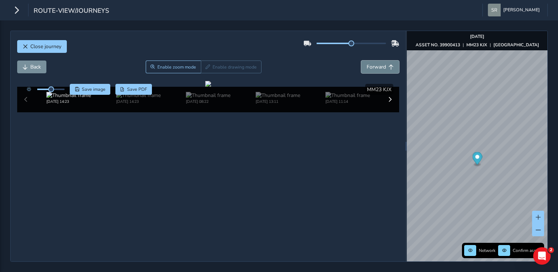
click at [376, 64] on span "Forward" at bounding box center [376, 67] width 19 height 7
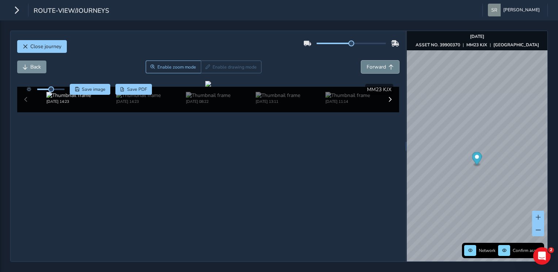
click at [376, 64] on span "Forward" at bounding box center [376, 67] width 19 height 7
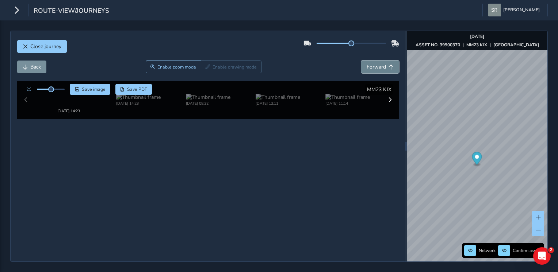
click at [376, 64] on span "Forward" at bounding box center [376, 67] width 19 height 7
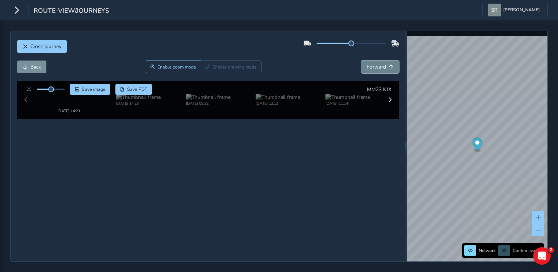
click at [376, 64] on span "Forward" at bounding box center [376, 67] width 19 height 7
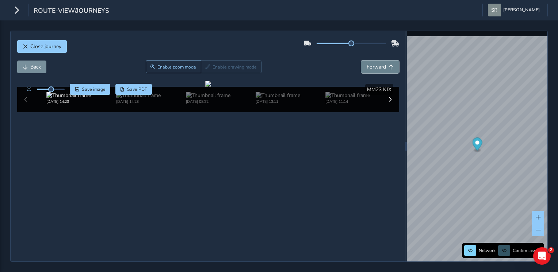
click at [376, 64] on span "Forward" at bounding box center [376, 67] width 19 height 7
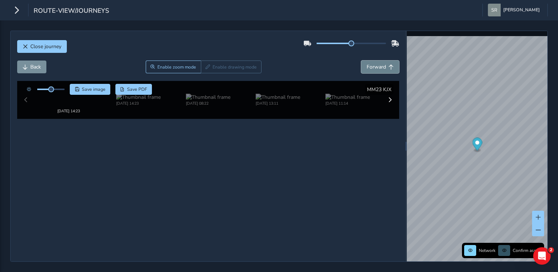
click at [376, 64] on span "Forward" at bounding box center [376, 67] width 19 height 7
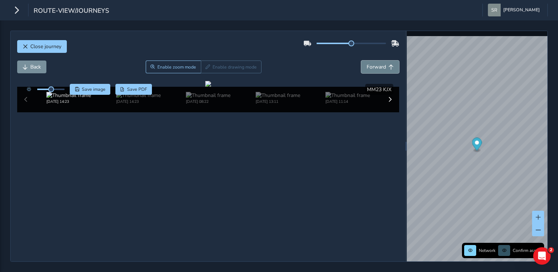
click at [376, 64] on span "Forward" at bounding box center [376, 67] width 19 height 7
drag, startPoint x: 50, startPoint y: 78, endPoint x: 62, endPoint y: 79, distance: 11.3
click at [62, 87] on span at bounding box center [61, 90] width 6 height 6
click at [378, 64] on span "Forward" at bounding box center [376, 67] width 19 height 7
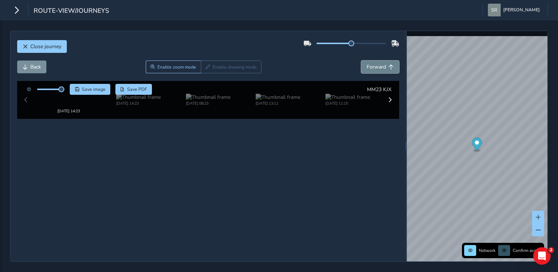
click at [378, 64] on span "Forward" at bounding box center [376, 67] width 19 height 7
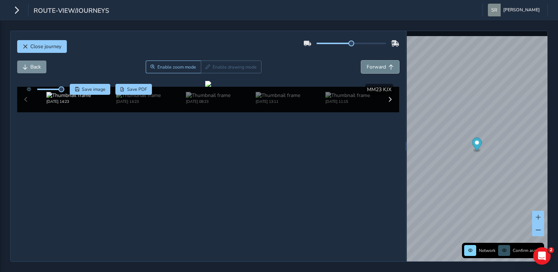
click at [378, 64] on span "Forward" at bounding box center [376, 67] width 19 height 7
click at [59, 87] on span at bounding box center [58, 90] width 6 height 6
click at [375, 64] on span "Forward" at bounding box center [376, 67] width 19 height 7
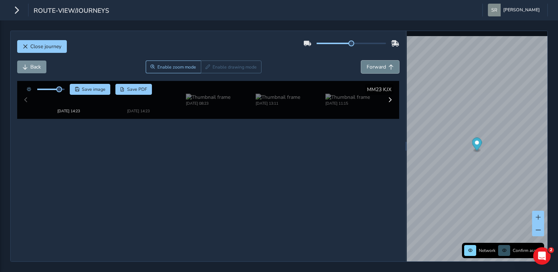
click at [375, 64] on span "Forward" at bounding box center [376, 67] width 19 height 7
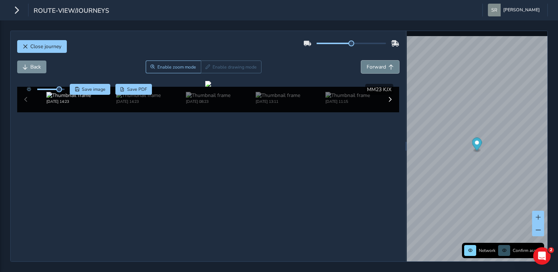
click at [375, 64] on span "Forward" at bounding box center [376, 67] width 19 height 7
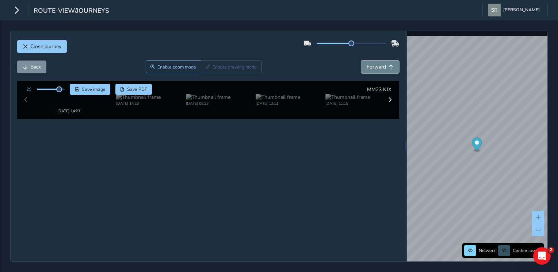
click at [375, 64] on span "Forward" at bounding box center [376, 67] width 19 height 7
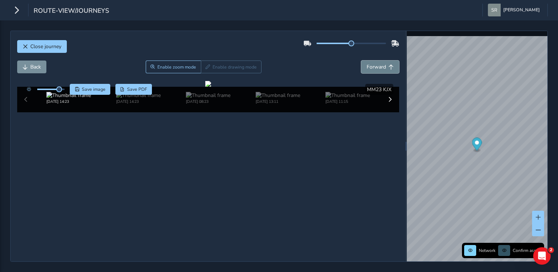
click at [375, 64] on span "Forward" at bounding box center [376, 67] width 19 height 7
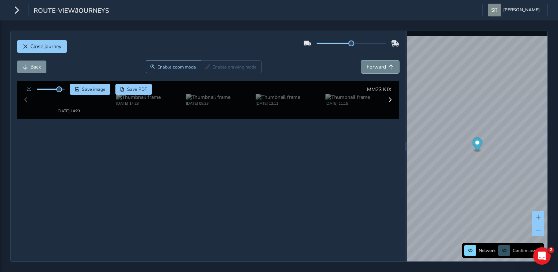
click at [375, 64] on span "Forward" at bounding box center [376, 67] width 19 height 7
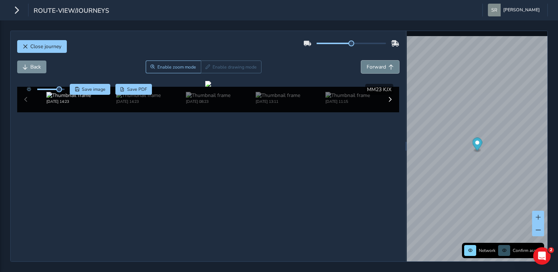
click at [375, 64] on span "Forward" at bounding box center [376, 67] width 19 height 7
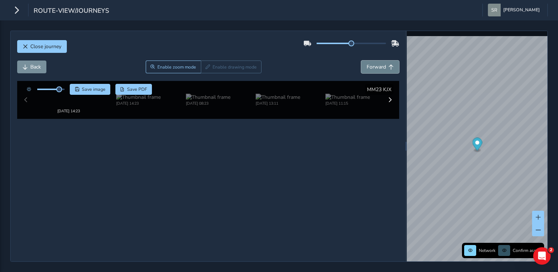
click at [375, 64] on span "Forward" at bounding box center [376, 67] width 19 height 7
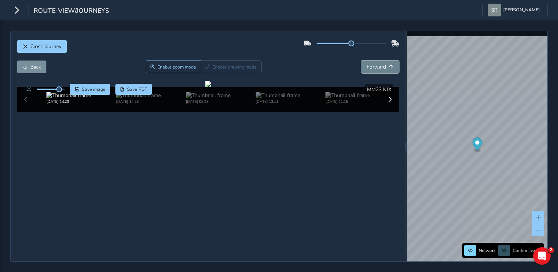
click at [375, 64] on span "Forward" at bounding box center [376, 67] width 19 height 7
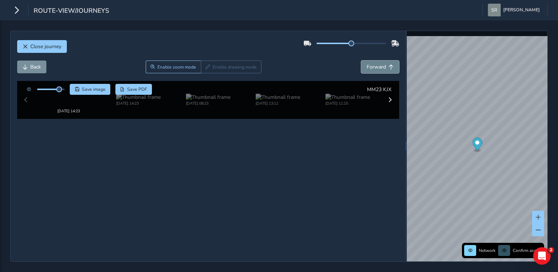
click at [375, 64] on span "Forward" at bounding box center [376, 67] width 19 height 7
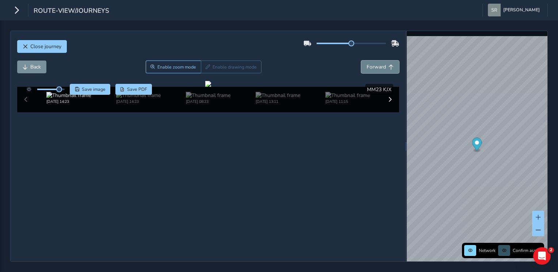
click at [375, 64] on span "Forward" at bounding box center [376, 67] width 19 height 7
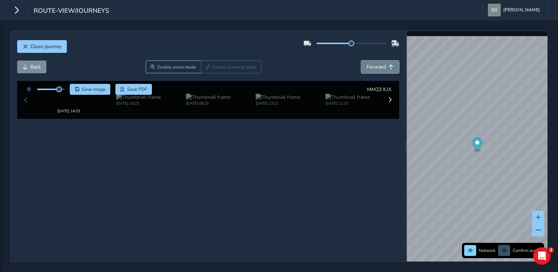
click at [375, 64] on span "Forward" at bounding box center [376, 67] width 19 height 7
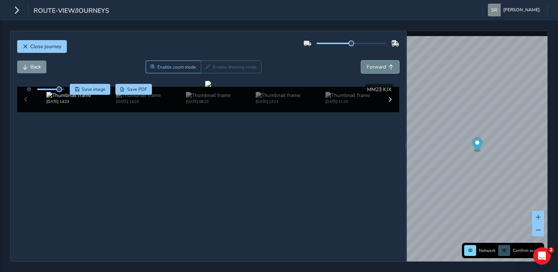
click at [375, 64] on span "Forward" at bounding box center [376, 67] width 19 height 7
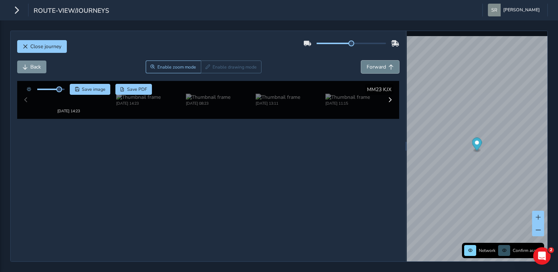
click at [375, 64] on span "Forward" at bounding box center [376, 67] width 19 height 7
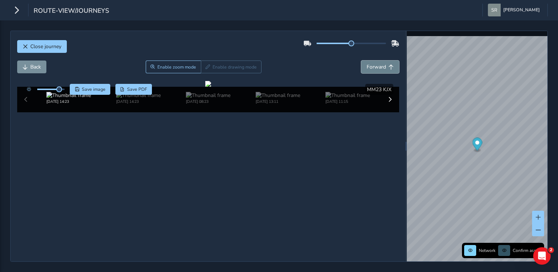
click at [375, 64] on span "Forward" at bounding box center [376, 67] width 19 height 7
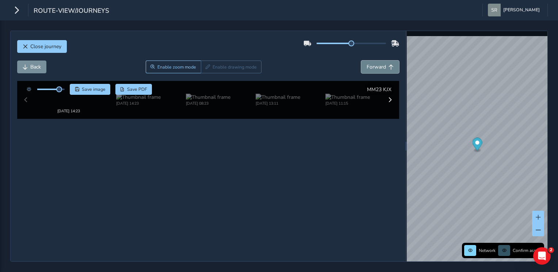
click at [375, 64] on span "Forward" at bounding box center [376, 67] width 19 height 7
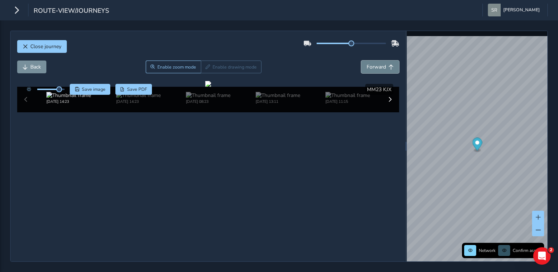
click at [375, 64] on span "Forward" at bounding box center [376, 67] width 19 height 7
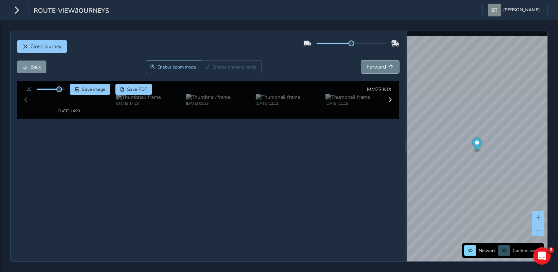
click at [375, 64] on span "Forward" at bounding box center [376, 67] width 19 height 7
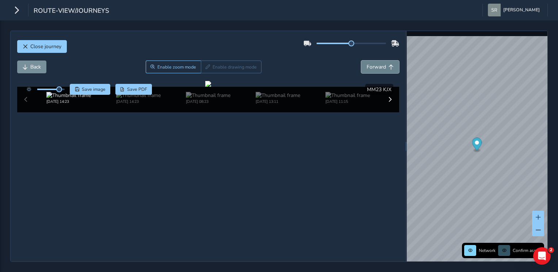
click at [375, 64] on span "Forward" at bounding box center [376, 67] width 19 height 7
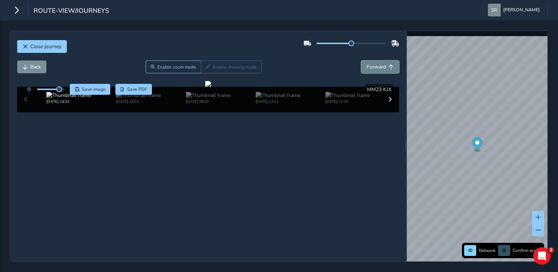
click at [375, 64] on span "Forward" at bounding box center [376, 67] width 19 height 7
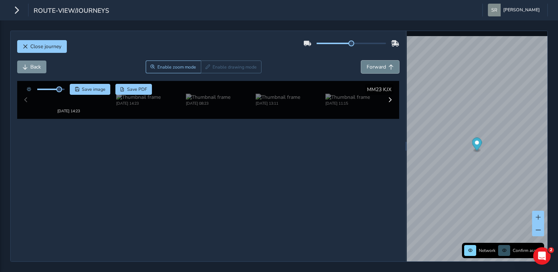
click at [375, 64] on span "Forward" at bounding box center [376, 67] width 19 height 7
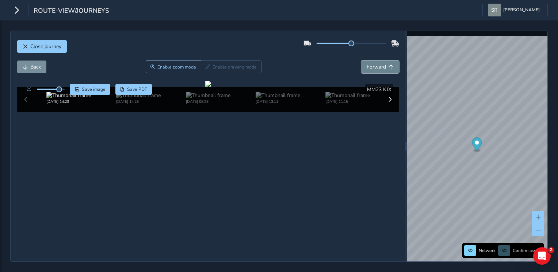
click at [375, 64] on span "Forward" at bounding box center [376, 67] width 19 height 7
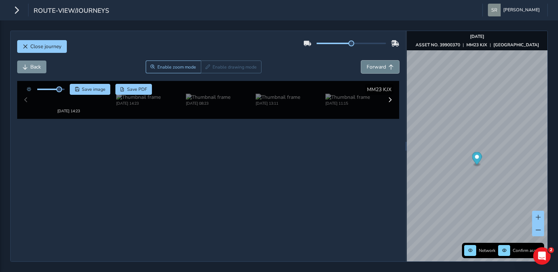
click at [375, 64] on span "Forward" at bounding box center [376, 67] width 19 height 7
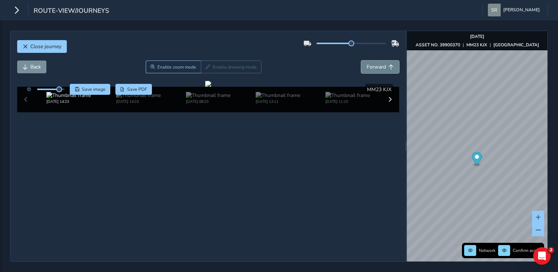
click at [375, 64] on span "Forward" at bounding box center [376, 67] width 19 height 7
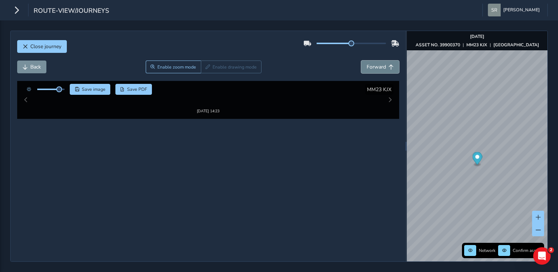
click at [375, 64] on span "Forward" at bounding box center [376, 67] width 19 height 7
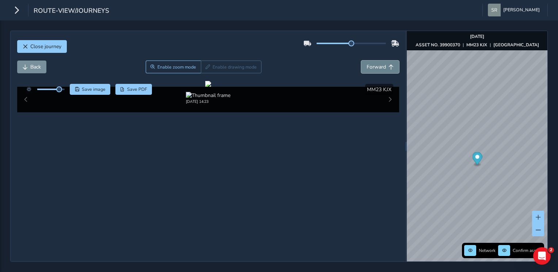
click at [375, 64] on span "Forward" at bounding box center [376, 67] width 19 height 7
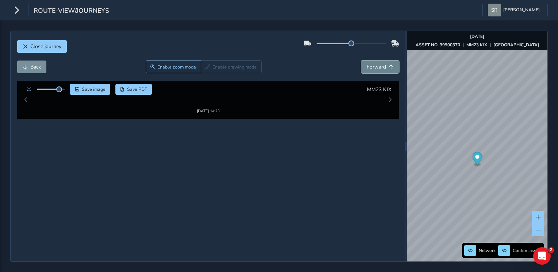
click at [375, 64] on span "Forward" at bounding box center [376, 67] width 19 height 7
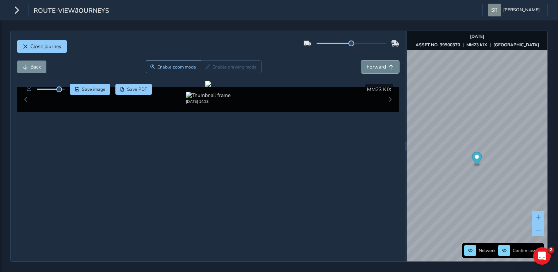
click at [375, 64] on span "Forward" at bounding box center [376, 67] width 19 height 7
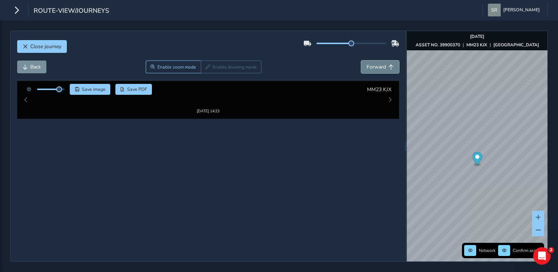
click at [375, 64] on span "Forward" at bounding box center [376, 67] width 19 height 7
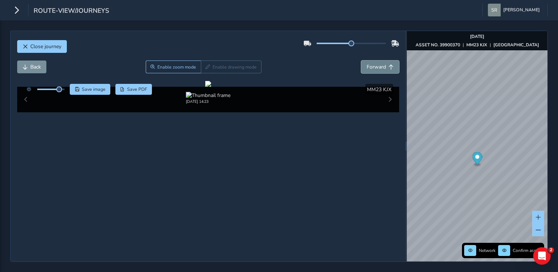
click at [375, 64] on span "Forward" at bounding box center [376, 67] width 19 height 7
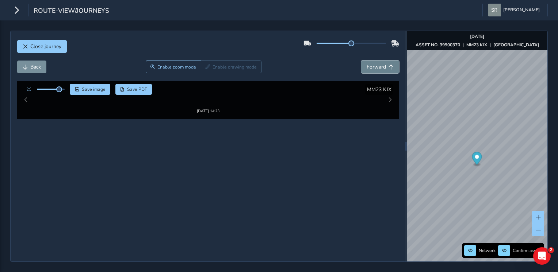
click at [375, 64] on span "Forward" at bounding box center [376, 67] width 19 height 7
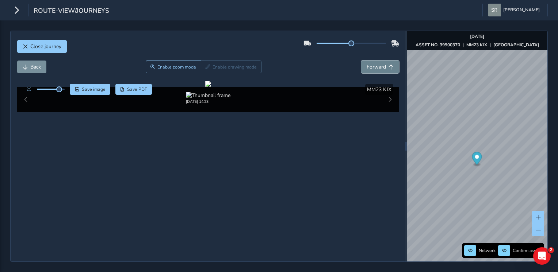
click at [375, 64] on span "Forward" at bounding box center [376, 67] width 19 height 7
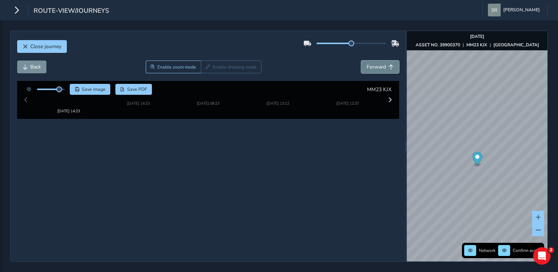
click at [375, 64] on span "Forward" at bounding box center [376, 67] width 19 height 7
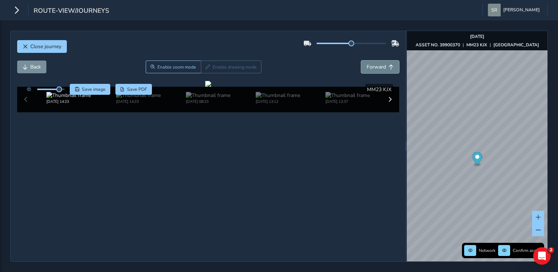
click at [375, 64] on span "Forward" at bounding box center [376, 67] width 19 height 7
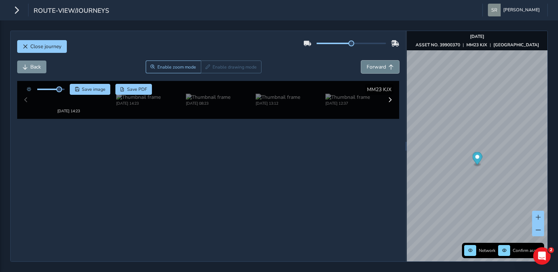
click at [375, 64] on span "Forward" at bounding box center [376, 67] width 19 height 7
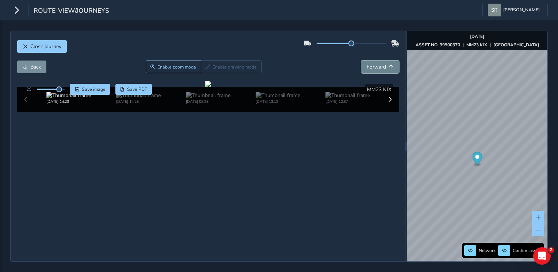
click at [375, 64] on span "Forward" at bounding box center [376, 67] width 19 height 7
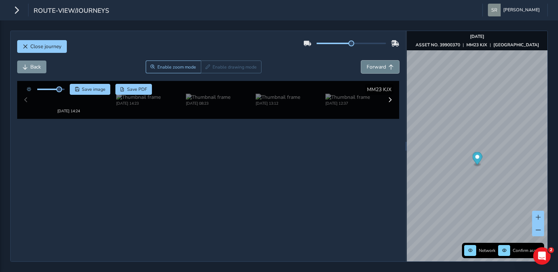
click at [375, 64] on span "Forward" at bounding box center [376, 67] width 19 height 7
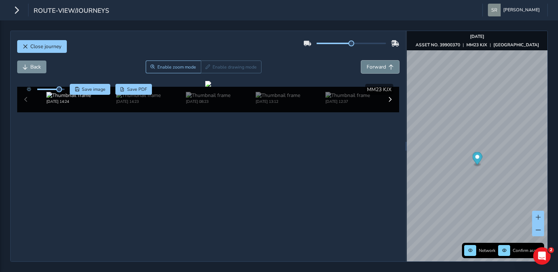
click at [375, 64] on span "Forward" at bounding box center [376, 67] width 19 height 7
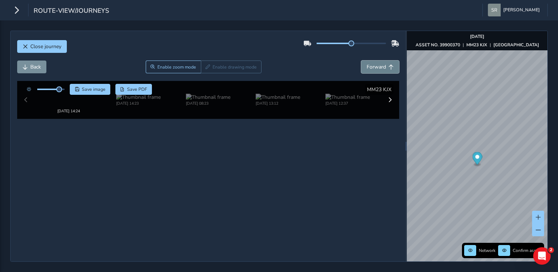
click at [375, 64] on span "Forward" at bounding box center [376, 67] width 19 height 7
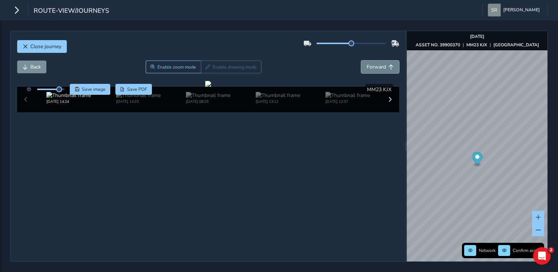
click at [375, 64] on span "Forward" at bounding box center [376, 67] width 19 height 7
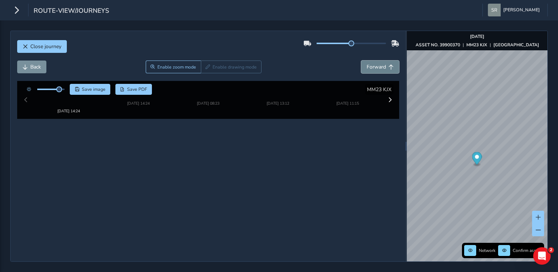
click at [375, 64] on span "Forward" at bounding box center [376, 67] width 19 height 7
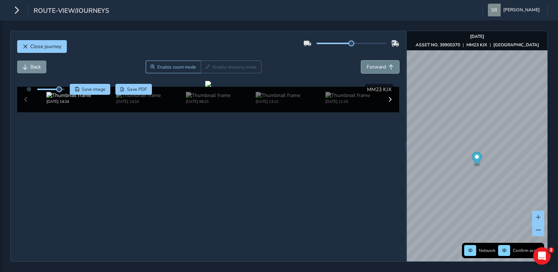
click at [375, 64] on span "Forward" at bounding box center [376, 67] width 19 height 7
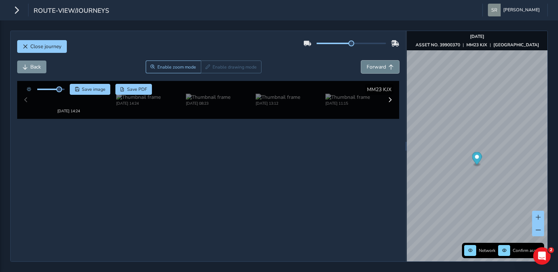
click at [375, 64] on span "Forward" at bounding box center [376, 67] width 19 height 7
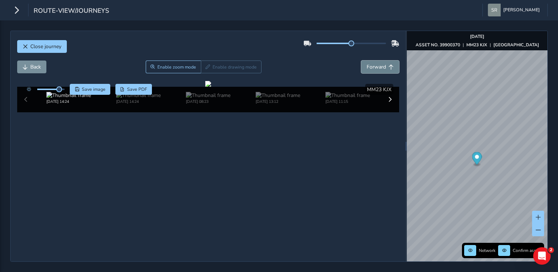
click at [375, 64] on span "Forward" at bounding box center [376, 67] width 19 height 7
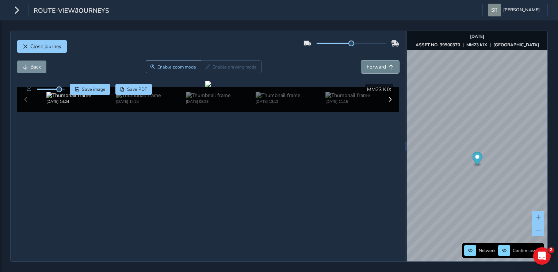
click at [375, 64] on span "Forward" at bounding box center [376, 67] width 19 height 7
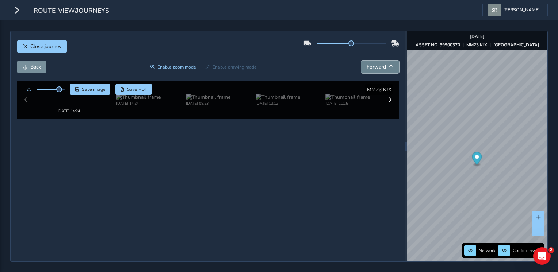
click at [375, 64] on span "Forward" at bounding box center [376, 67] width 19 height 7
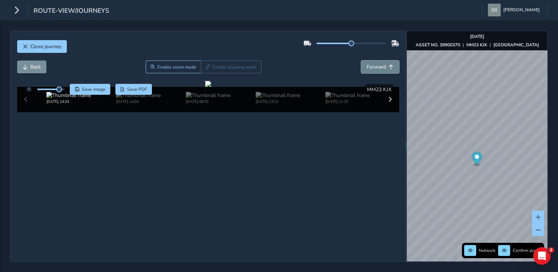
click at [375, 64] on span "Forward" at bounding box center [376, 67] width 19 height 7
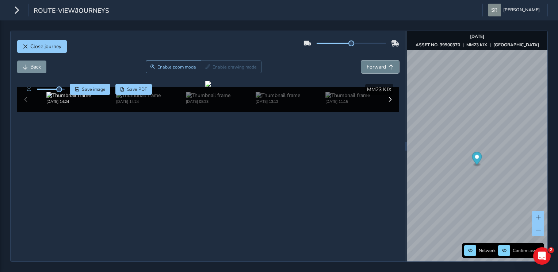
click at [375, 64] on span "Forward" at bounding box center [376, 67] width 19 height 7
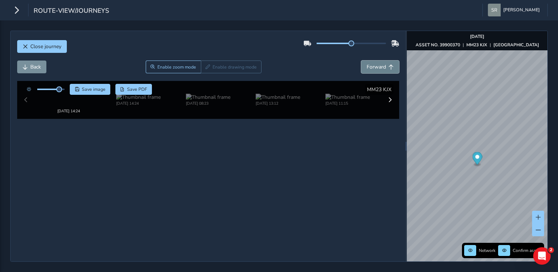
click at [375, 64] on span "Forward" at bounding box center [376, 67] width 19 height 7
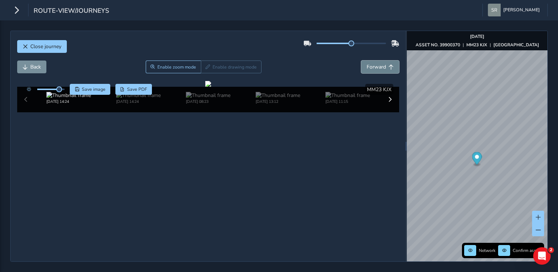
click at [375, 64] on span "Forward" at bounding box center [376, 67] width 19 height 7
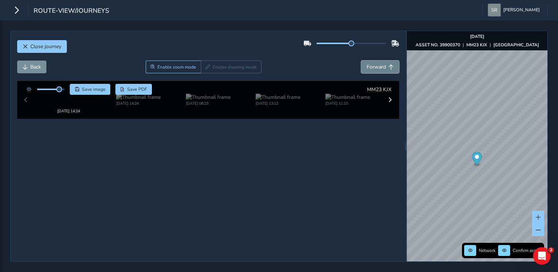
click at [375, 64] on span "Forward" at bounding box center [376, 67] width 19 height 7
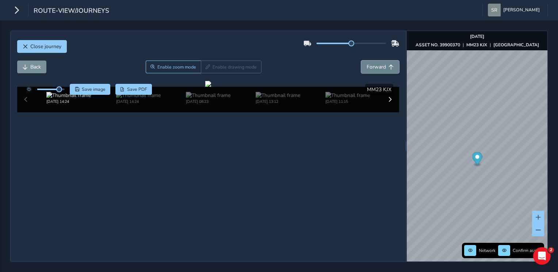
click at [375, 64] on span "Forward" at bounding box center [376, 67] width 19 height 7
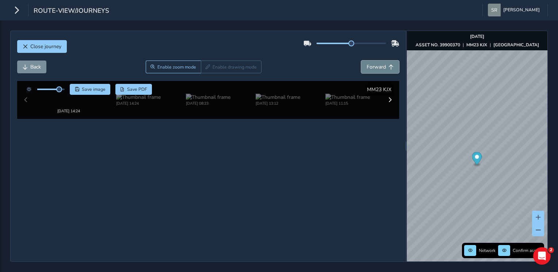
click at [375, 64] on span "Forward" at bounding box center [376, 67] width 19 height 7
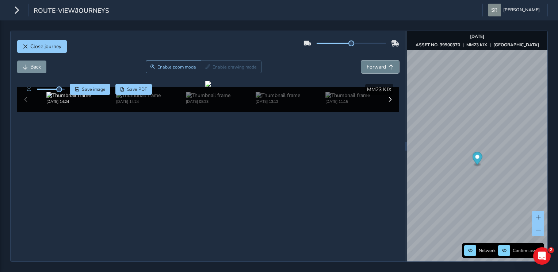
click at [375, 64] on span "Forward" at bounding box center [376, 67] width 19 height 7
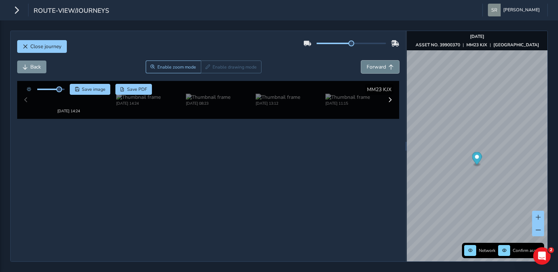
click at [375, 64] on span "Forward" at bounding box center [376, 67] width 19 height 7
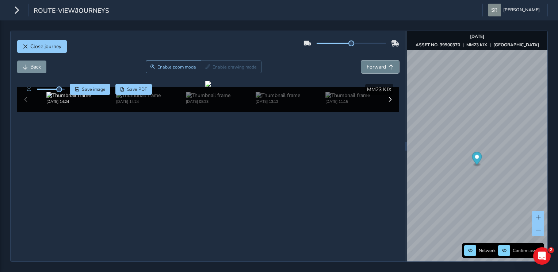
click at [375, 64] on span "Forward" at bounding box center [376, 67] width 19 height 7
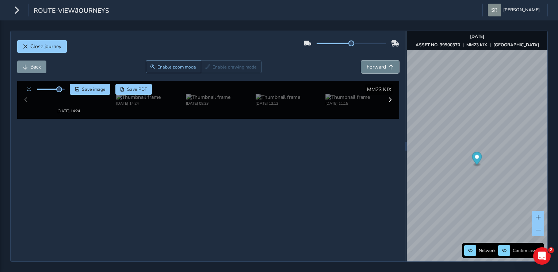
click at [375, 64] on span "Forward" at bounding box center [376, 67] width 19 height 7
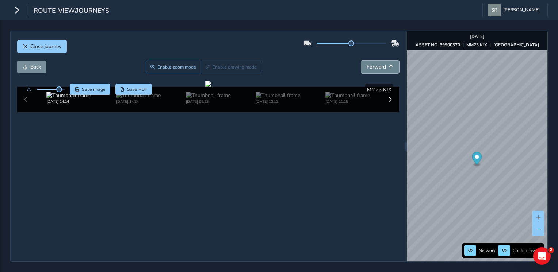
click at [375, 64] on span "Forward" at bounding box center [376, 67] width 19 height 7
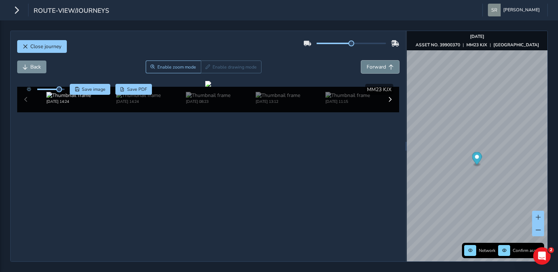
click at [375, 64] on span "Forward" at bounding box center [376, 67] width 19 height 7
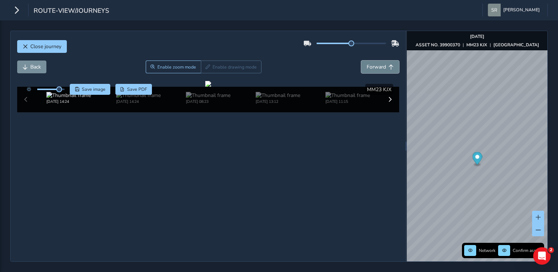
click at [375, 64] on span "Forward" at bounding box center [376, 67] width 19 height 7
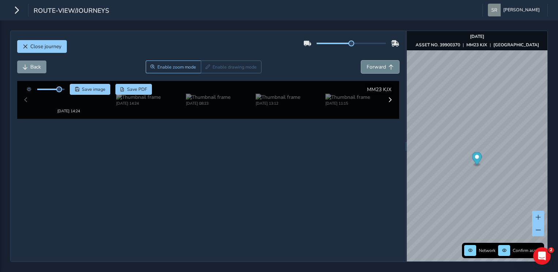
click at [375, 64] on span "Forward" at bounding box center [376, 67] width 19 height 7
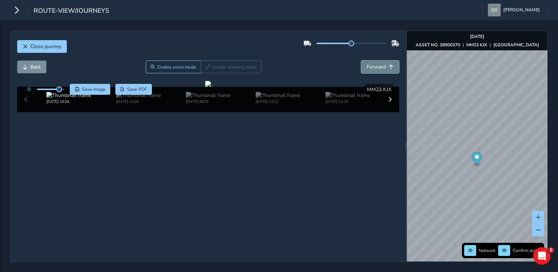
click at [375, 64] on span "Forward" at bounding box center [376, 67] width 19 height 7
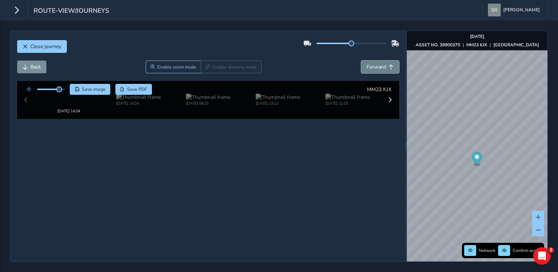
click at [375, 64] on span "Forward" at bounding box center [376, 67] width 19 height 7
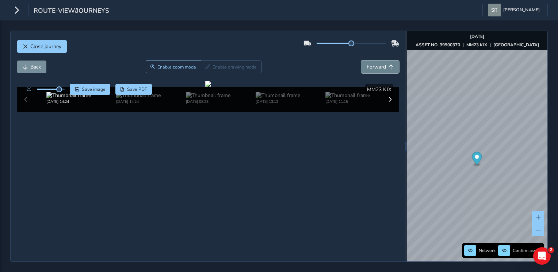
click at [375, 64] on span "Forward" at bounding box center [376, 67] width 19 height 7
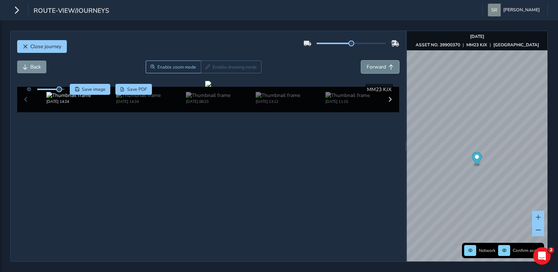
click at [375, 64] on span "Forward" at bounding box center [376, 67] width 19 height 7
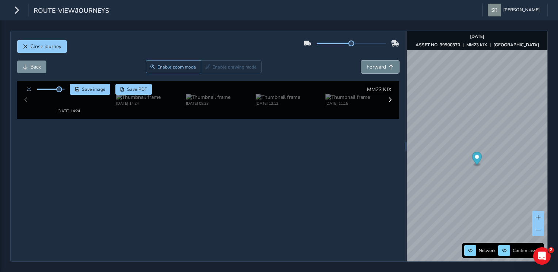
click at [375, 64] on span "Forward" at bounding box center [376, 67] width 19 height 7
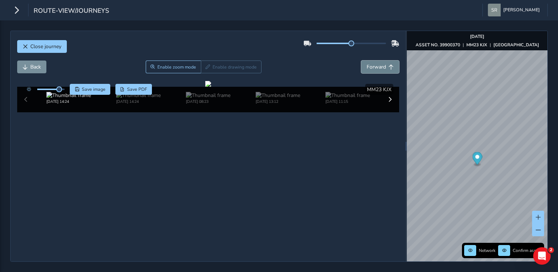
click at [375, 64] on span "Forward" at bounding box center [376, 67] width 19 height 7
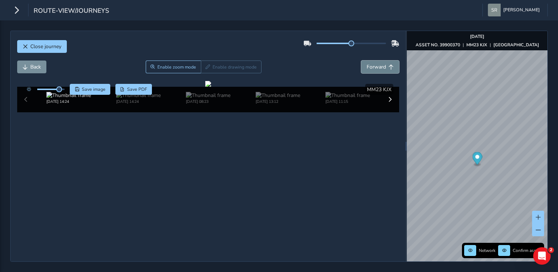
click at [375, 64] on span "Forward" at bounding box center [376, 67] width 19 height 7
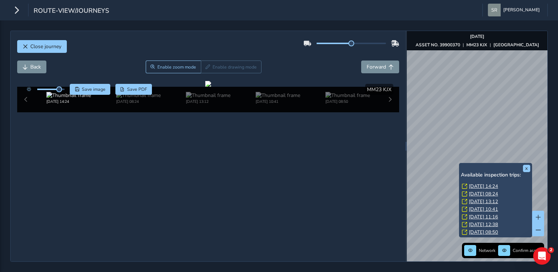
click at [485, 217] on link "[DATE] 11:16" at bounding box center [483, 217] width 29 height 7
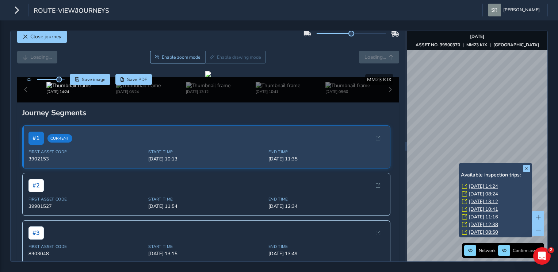
click at [485, 217] on link "[DATE] 11:16" at bounding box center [483, 217] width 29 height 7
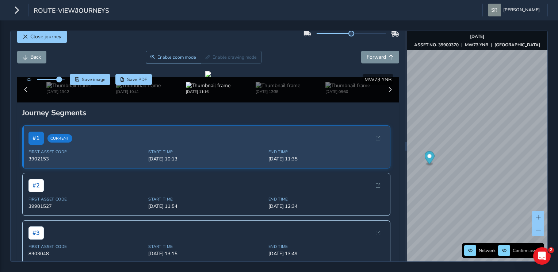
drag, startPoint x: 60, startPoint y: 74, endPoint x: 60, endPoint y: 79, distance: 4.4
click at [60, 79] on div at bounding box center [44, 79] width 42 height 11
click at [31, 55] on span "Back" at bounding box center [35, 57] width 11 height 7
click at [101, 43] on div "Close journey" at bounding box center [208, 39] width 382 height 23
drag, startPoint x: 64, startPoint y: 77, endPoint x: 59, endPoint y: 76, distance: 5.6
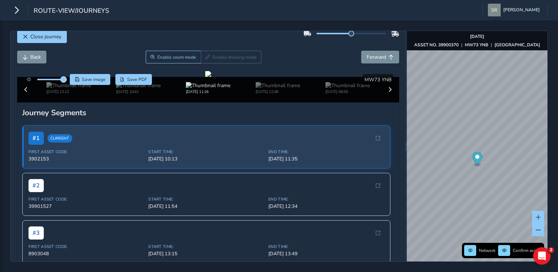
click at [61, 77] on span at bounding box center [64, 80] width 6 height 6
click at [58, 82] on span at bounding box center [59, 80] width 6 height 6
click at [31, 55] on span "Back" at bounding box center [35, 57] width 11 height 7
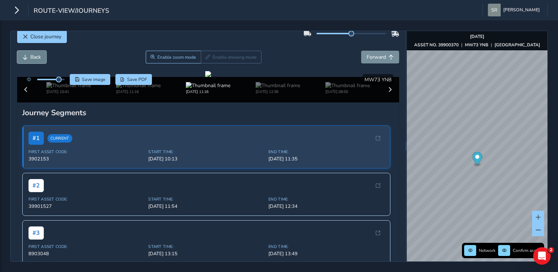
click at [31, 55] on span "Back" at bounding box center [35, 57] width 11 height 7
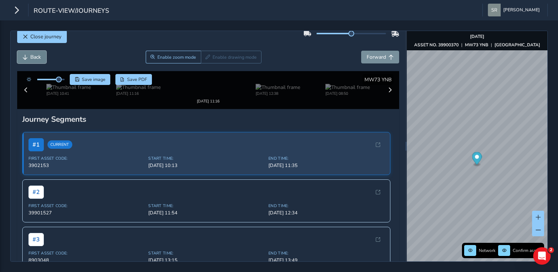
click at [31, 55] on span "Back" at bounding box center [35, 57] width 11 height 7
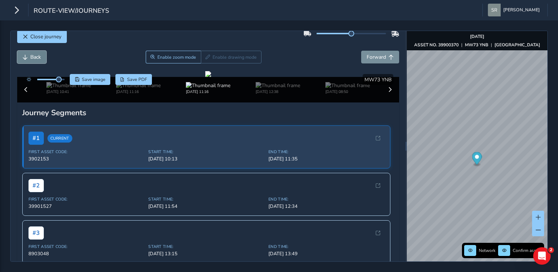
click at [31, 55] on span "Back" at bounding box center [35, 57] width 11 height 7
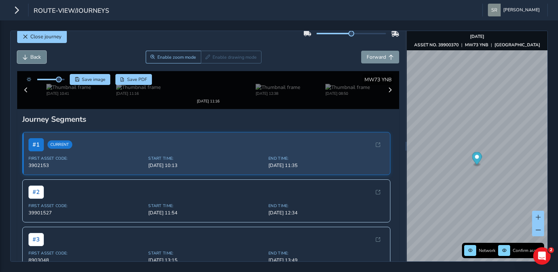
click at [31, 55] on span "Back" at bounding box center [35, 57] width 11 height 7
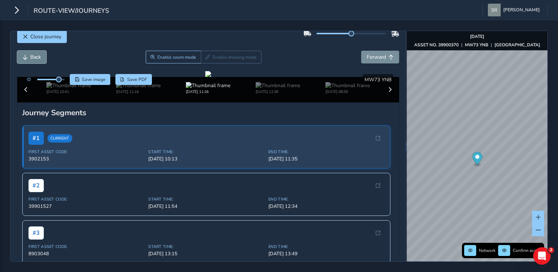
click at [31, 55] on span "Back" at bounding box center [35, 57] width 11 height 7
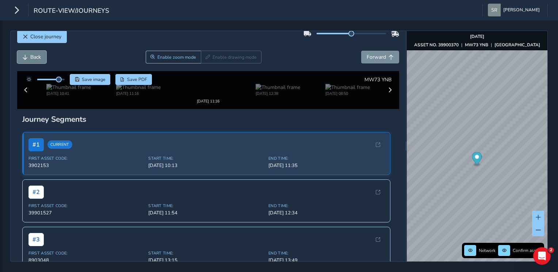
click at [31, 55] on span "Back" at bounding box center [35, 57] width 11 height 7
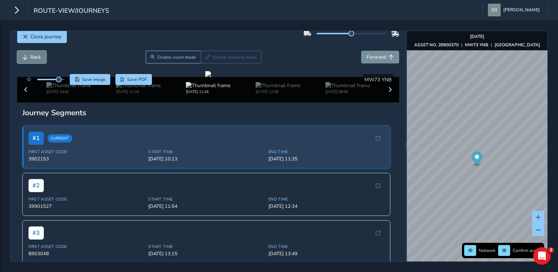
click at [31, 55] on span "Back" at bounding box center [35, 57] width 11 height 7
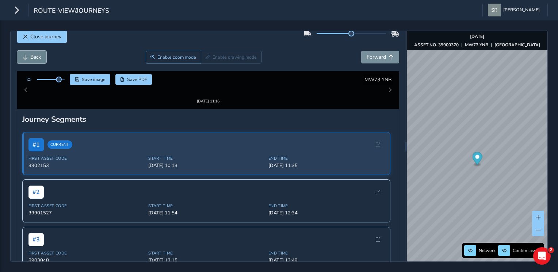
click at [31, 55] on span "Back" at bounding box center [35, 57] width 11 height 7
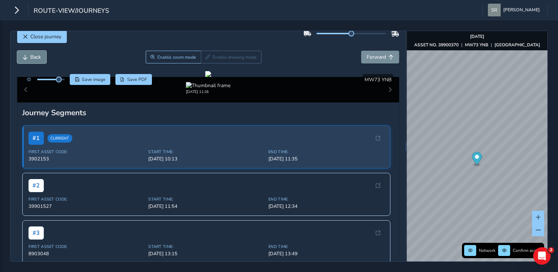
click at [31, 55] on span "Back" at bounding box center [35, 57] width 11 height 7
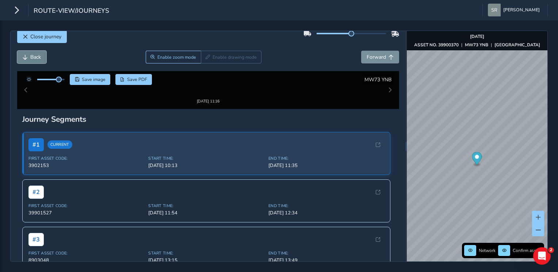
click at [31, 55] on span "Back" at bounding box center [35, 57] width 11 height 7
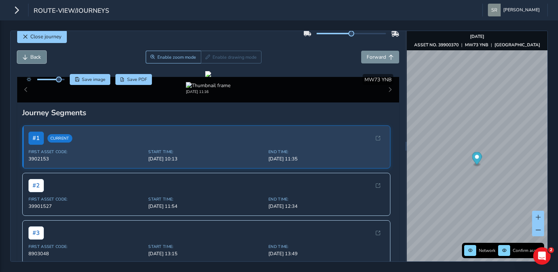
click at [31, 55] on span "Back" at bounding box center [35, 57] width 11 height 7
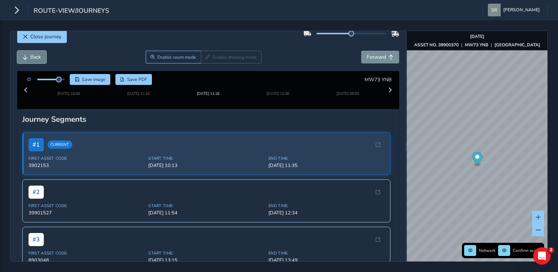
click at [31, 55] on span "Back" at bounding box center [35, 57] width 11 height 7
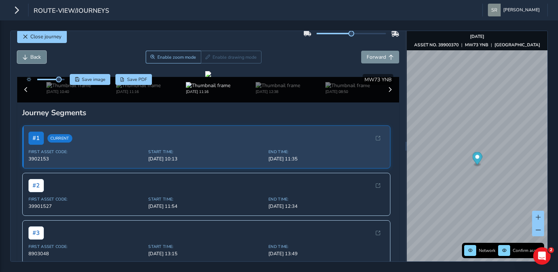
click at [31, 55] on span "Back" at bounding box center [35, 57] width 11 height 7
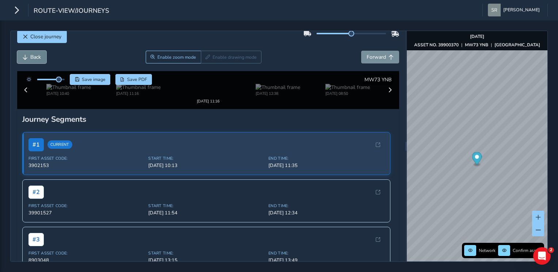
click at [31, 55] on span "Back" at bounding box center [35, 57] width 11 height 7
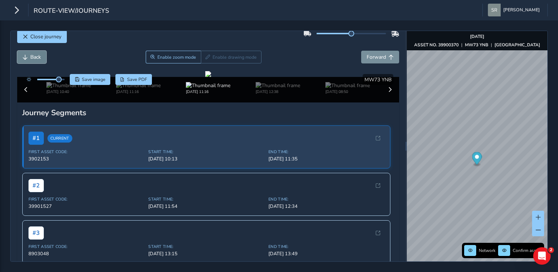
click at [31, 55] on span "Back" at bounding box center [35, 57] width 11 height 7
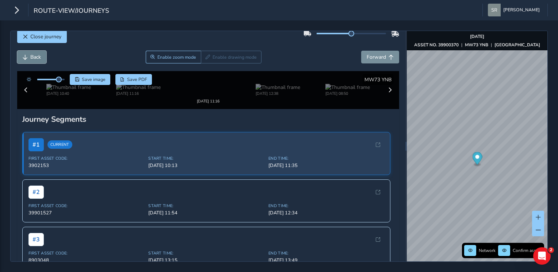
click at [31, 55] on span "Back" at bounding box center [35, 57] width 11 height 7
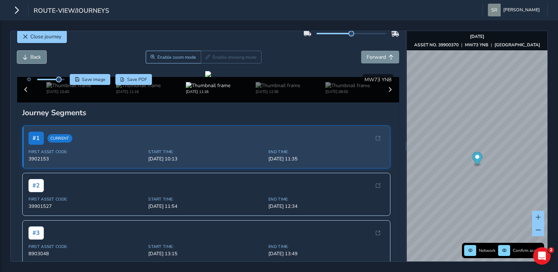
click at [31, 55] on span "Back" at bounding box center [35, 57] width 11 height 7
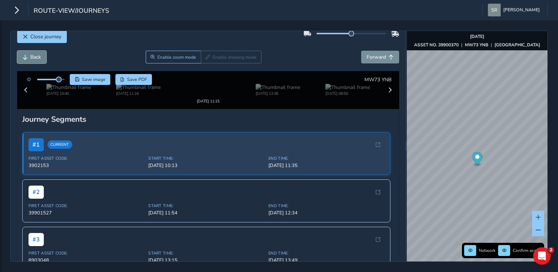
click at [31, 55] on span "Back" at bounding box center [35, 57] width 11 height 7
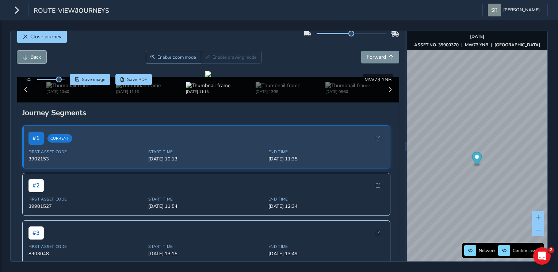
click at [31, 55] on span "Back" at bounding box center [35, 57] width 11 height 7
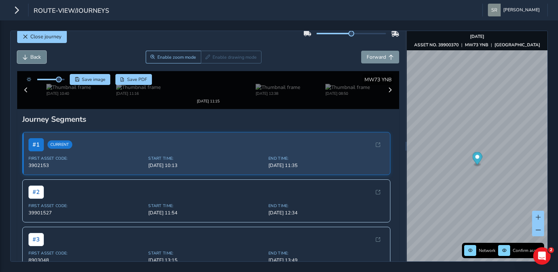
click at [31, 55] on span "Back" at bounding box center [35, 57] width 11 height 7
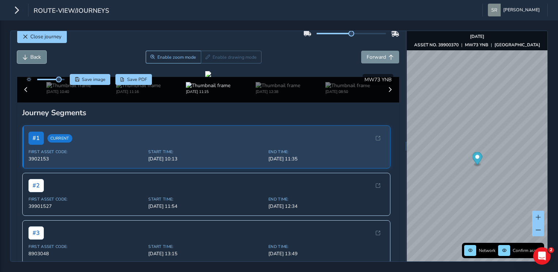
click at [31, 55] on span "Back" at bounding box center [35, 57] width 11 height 7
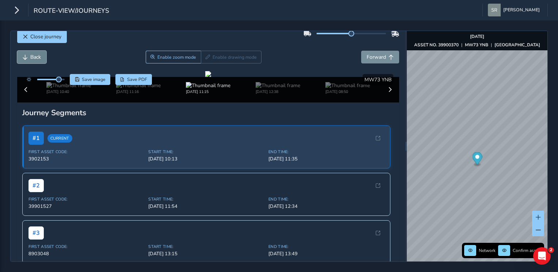
click at [31, 55] on span "Back" at bounding box center [35, 57] width 11 height 7
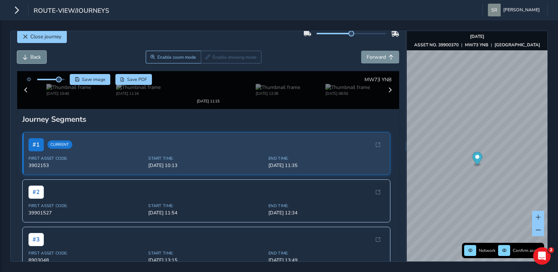
click at [31, 55] on span "Back" at bounding box center [35, 57] width 11 height 7
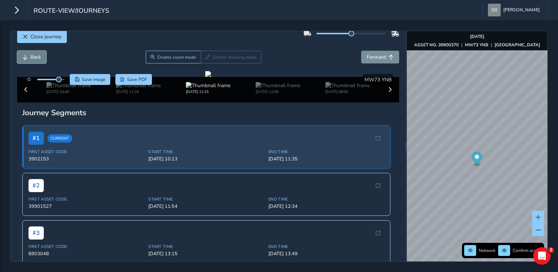
click at [31, 55] on span "Back" at bounding box center [35, 57] width 11 height 7
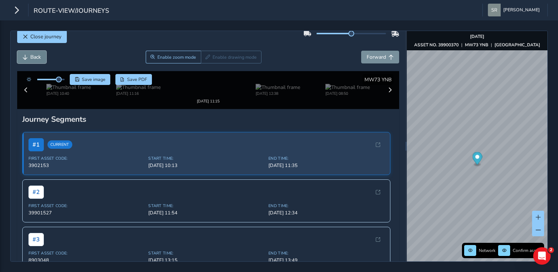
click at [31, 55] on span "Back" at bounding box center [35, 57] width 11 height 7
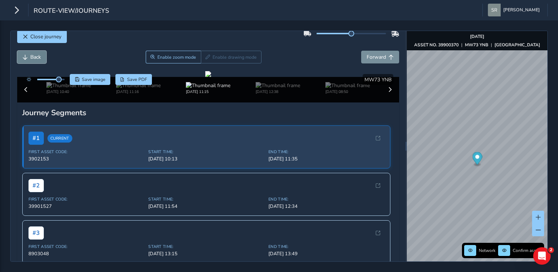
click at [31, 55] on span "Back" at bounding box center [35, 57] width 11 height 7
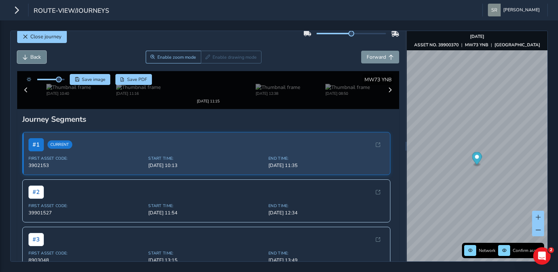
click at [31, 55] on span "Back" at bounding box center [35, 57] width 11 height 7
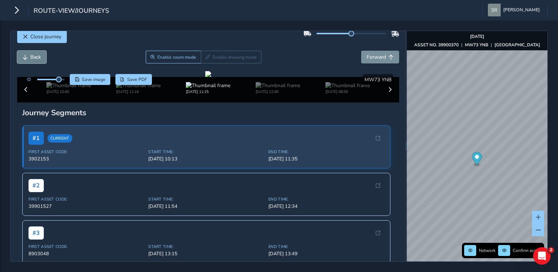
click at [31, 55] on span "Back" at bounding box center [35, 57] width 11 height 7
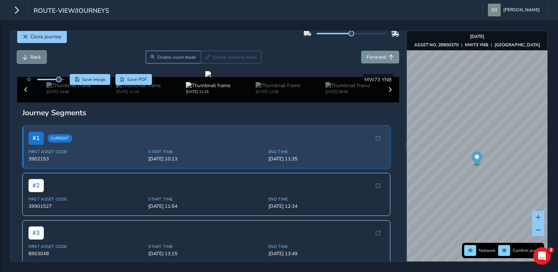
click at [31, 55] on span "Back" at bounding box center [35, 57] width 11 height 7
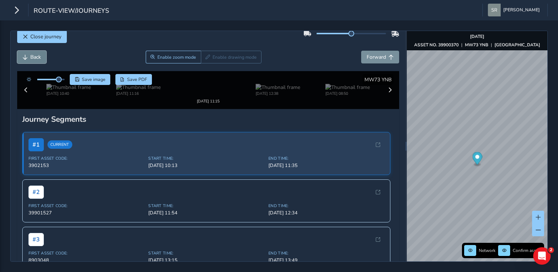
click at [31, 55] on span "Back" at bounding box center [35, 57] width 11 height 7
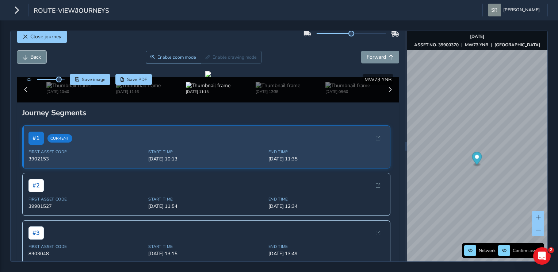
click at [31, 55] on span "Back" at bounding box center [35, 57] width 11 height 7
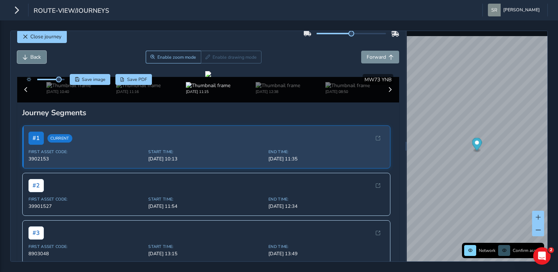
click at [31, 55] on span "Back" at bounding box center [35, 57] width 11 height 7
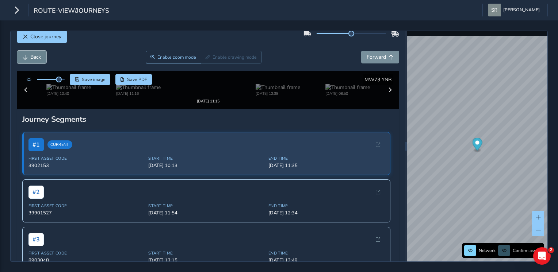
click at [31, 55] on span "Back" at bounding box center [35, 57] width 11 height 7
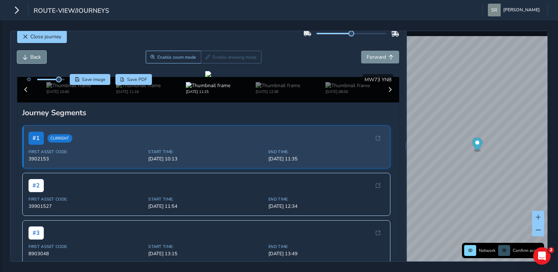
click at [31, 55] on span "Back" at bounding box center [35, 57] width 11 height 7
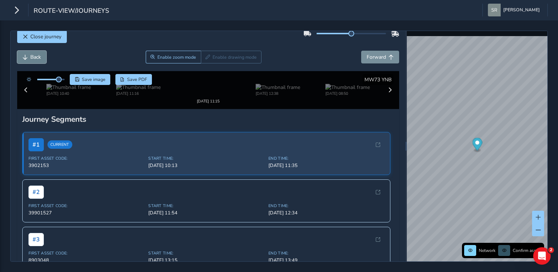
click at [31, 55] on span "Back" at bounding box center [35, 57] width 11 height 7
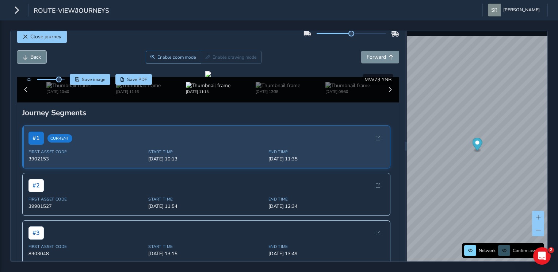
click at [31, 55] on span "Back" at bounding box center [35, 57] width 11 height 7
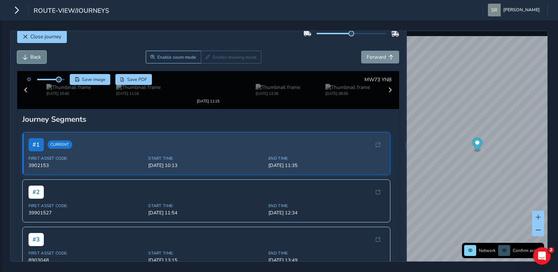
click at [31, 55] on span "Back" at bounding box center [35, 57] width 11 height 7
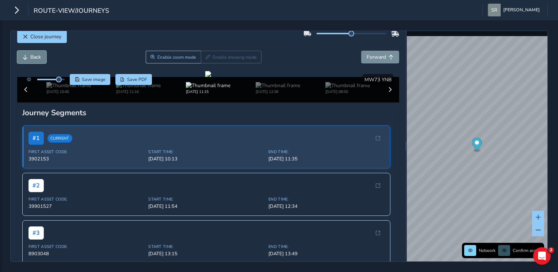
click at [31, 55] on span "Back" at bounding box center [35, 57] width 11 height 7
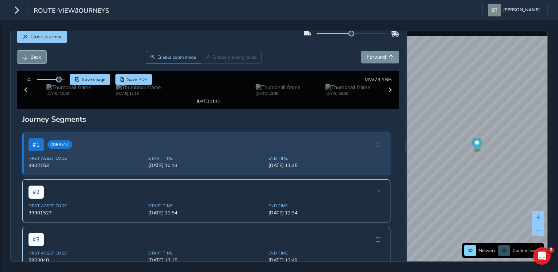
click at [31, 55] on span "Back" at bounding box center [35, 57] width 11 height 7
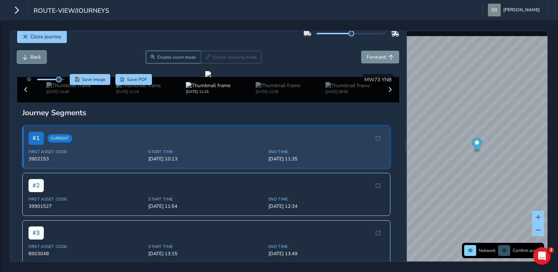
click at [31, 55] on span "Back" at bounding box center [35, 57] width 11 height 7
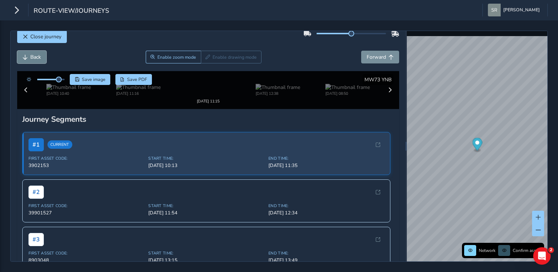
click at [31, 55] on span "Back" at bounding box center [35, 57] width 11 height 7
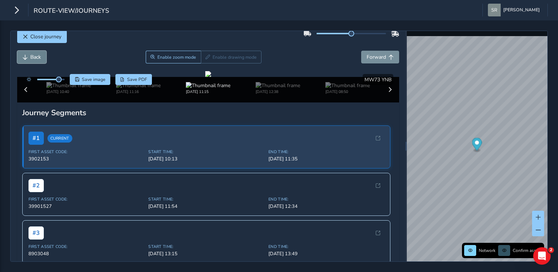
click at [31, 55] on span "Back" at bounding box center [35, 57] width 11 height 7
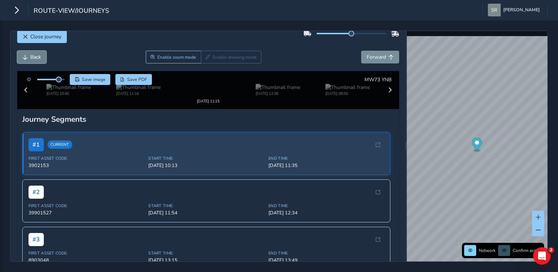
click at [31, 55] on span "Back" at bounding box center [35, 57] width 11 height 7
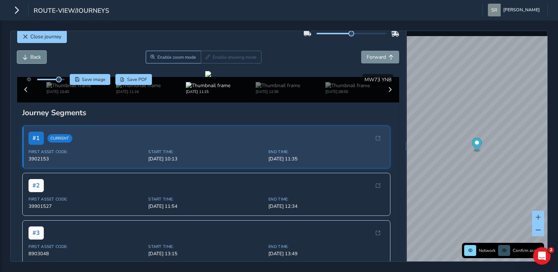
click at [31, 55] on span "Back" at bounding box center [35, 57] width 11 height 7
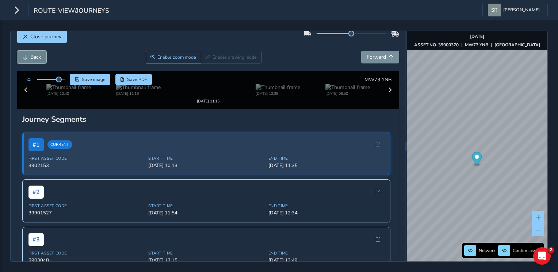
click at [31, 55] on span "Back" at bounding box center [35, 57] width 11 height 7
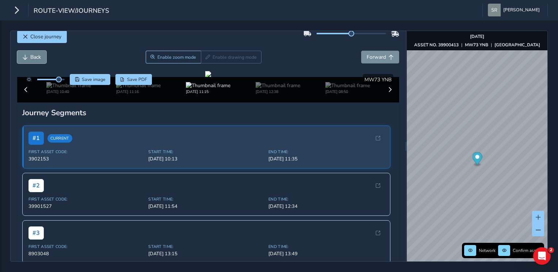
click at [31, 55] on span "Back" at bounding box center [35, 57] width 11 height 7
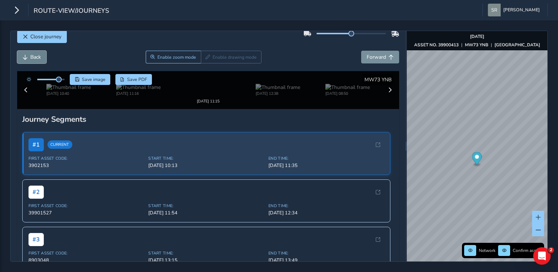
click at [31, 55] on span "Back" at bounding box center [35, 57] width 11 height 7
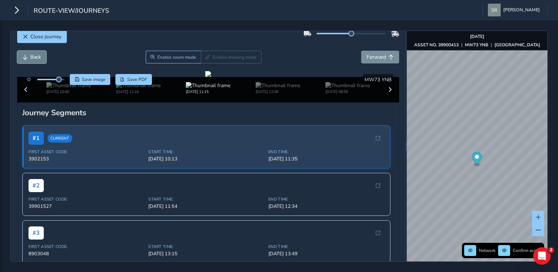
click at [31, 55] on span "Back" at bounding box center [35, 57] width 11 height 7
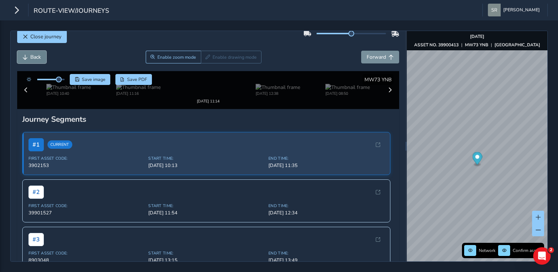
click at [31, 55] on span "Back" at bounding box center [35, 57] width 11 height 7
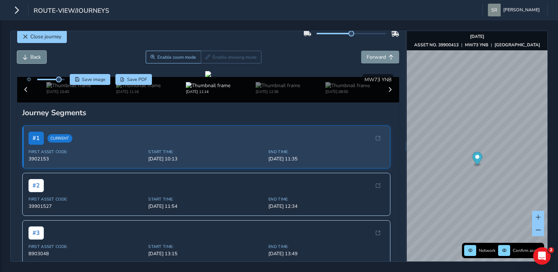
click at [31, 55] on span "Back" at bounding box center [35, 57] width 11 height 7
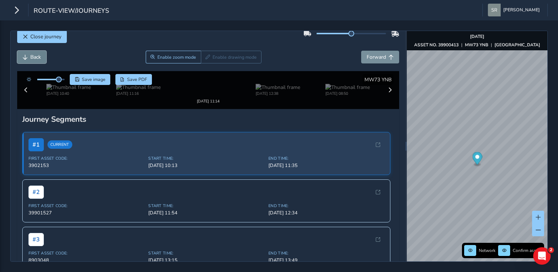
click at [31, 55] on span "Back" at bounding box center [35, 57] width 11 height 7
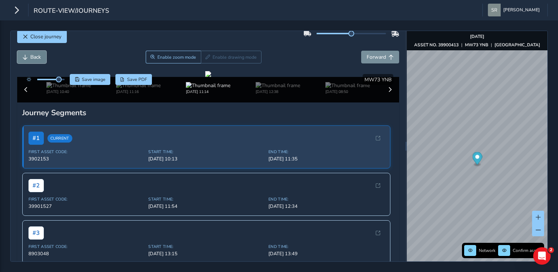
click at [31, 55] on span "Back" at bounding box center [35, 57] width 11 height 7
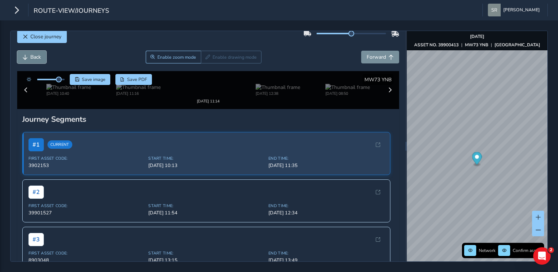
click at [31, 55] on span "Back" at bounding box center [35, 57] width 11 height 7
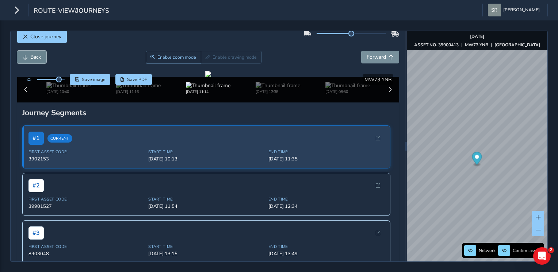
click at [31, 55] on span "Back" at bounding box center [35, 57] width 11 height 7
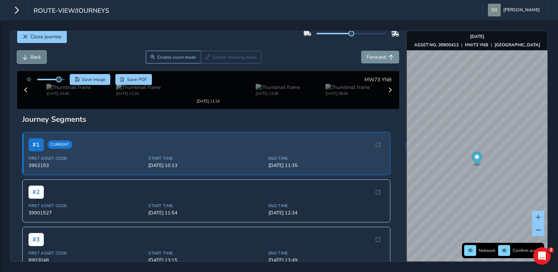
click at [31, 55] on span "Back" at bounding box center [35, 57] width 11 height 7
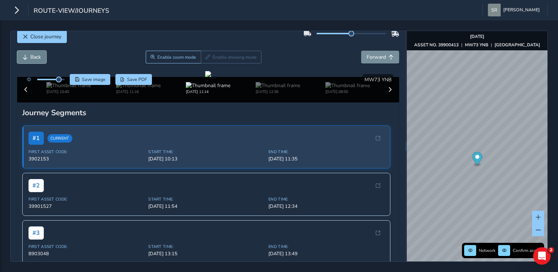
click at [31, 55] on span "Back" at bounding box center [35, 57] width 11 height 7
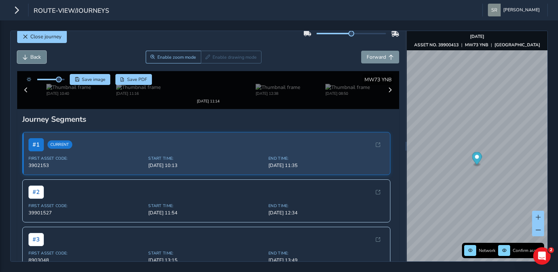
click at [31, 55] on span "Back" at bounding box center [35, 57] width 11 height 7
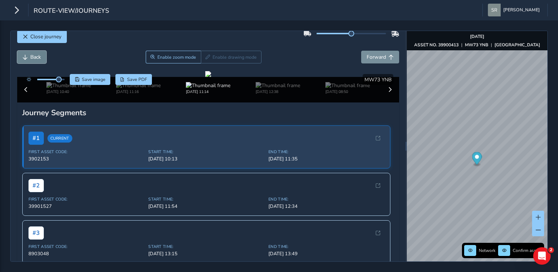
click at [31, 55] on span "Back" at bounding box center [35, 57] width 11 height 7
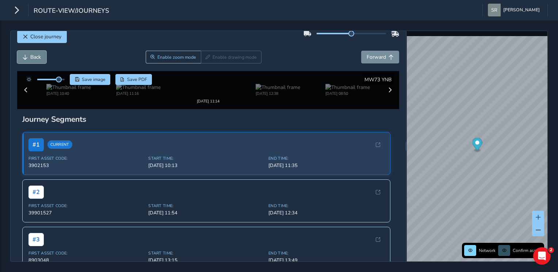
click at [31, 55] on span "Back" at bounding box center [35, 57] width 11 height 7
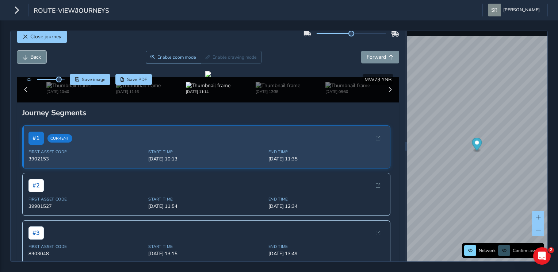
click at [31, 55] on span "Back" at bounding box center [35, 57] width 11 height 7
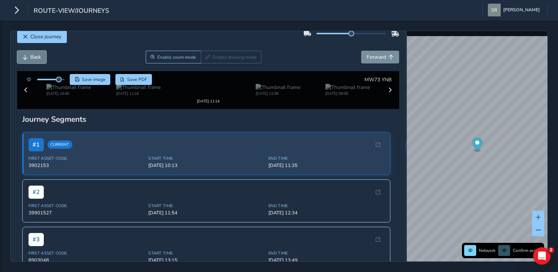
click at [31, 55] on span "Back" at bounding box center [35, 57] width 11 height 7
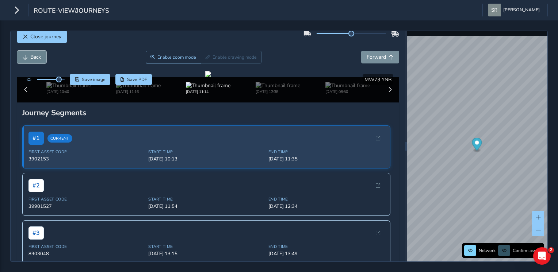
click at [31, 55] on span "Back" at bounding box center [35, 57] width 11 height 7
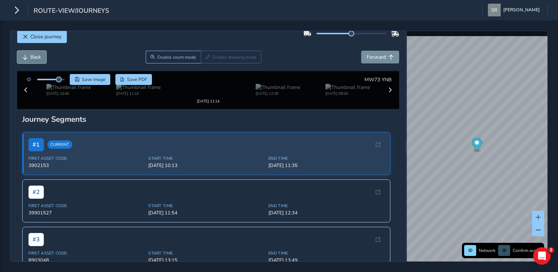
click at [31, 55] on span "Back" at bounding box center [35, 57] width 11 height 7
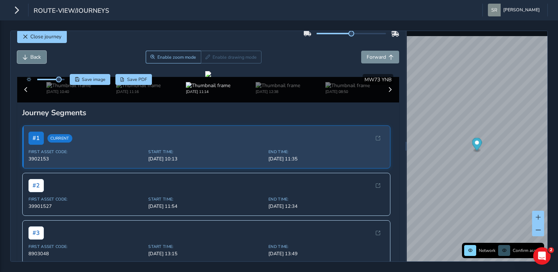
click at [31, 55] on span "Back" at bounding box center [35, 57] width 11 height 7
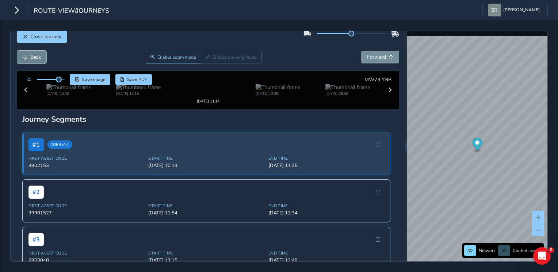
click at [31, 55] on span "Back" at bounding box center [35, 57] width 11 height 7
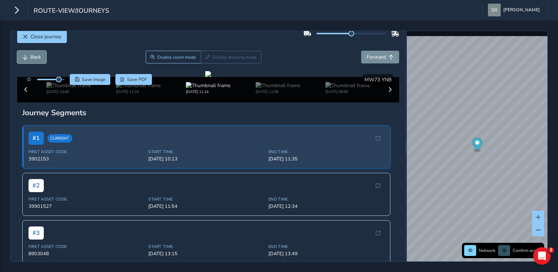
click at [31, 55] on span "Back" at bounding box center [35, 57] width 11 height 7
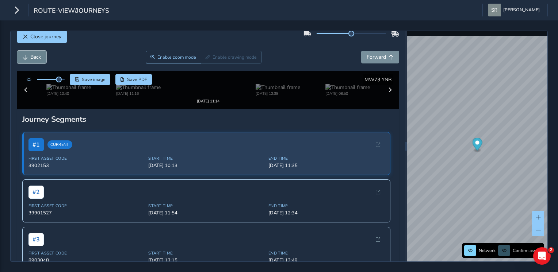
click at [31, 55] on span "Back" at bounding box center [35, 57] width 11 height 7
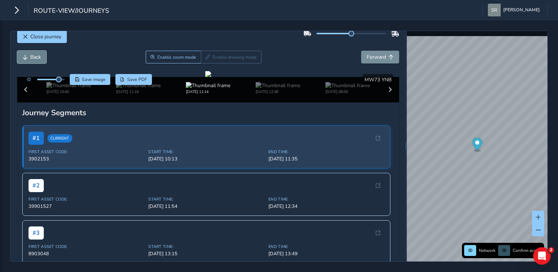
click at [31, 55] on span "Back" at bounding box center [35, 57] width 11 height 7
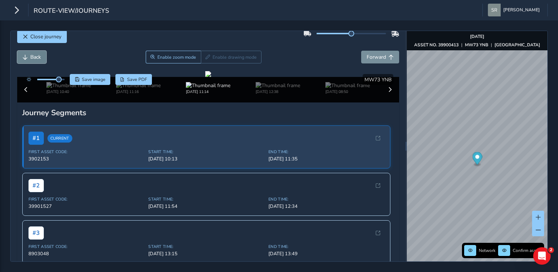
click at [31, 55] on span "Back" at bounding box center [35, 57] width 11 height 7
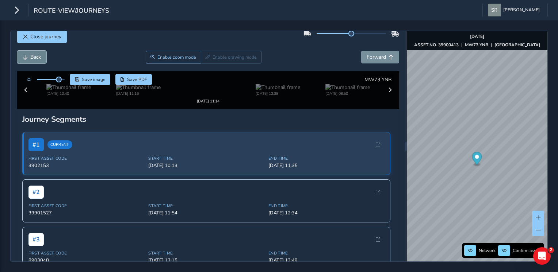
click at [31, 55] on span "Back" at bounding box center [35, 57] width 11 height 7
